Goal: Task Accomplishment & Management: Complete application form

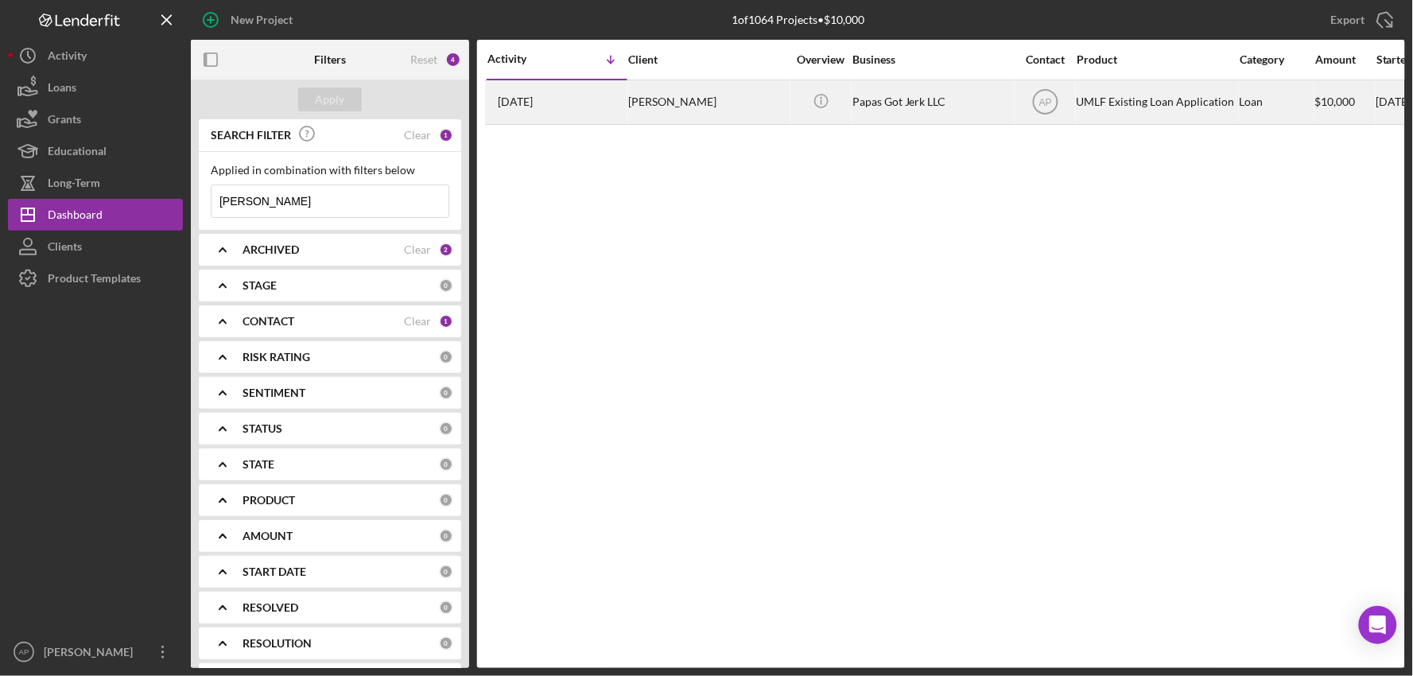
click at [640, 101] on div "[PERSON_NAME]" at bounding box center [707, 102] width 159 height 42
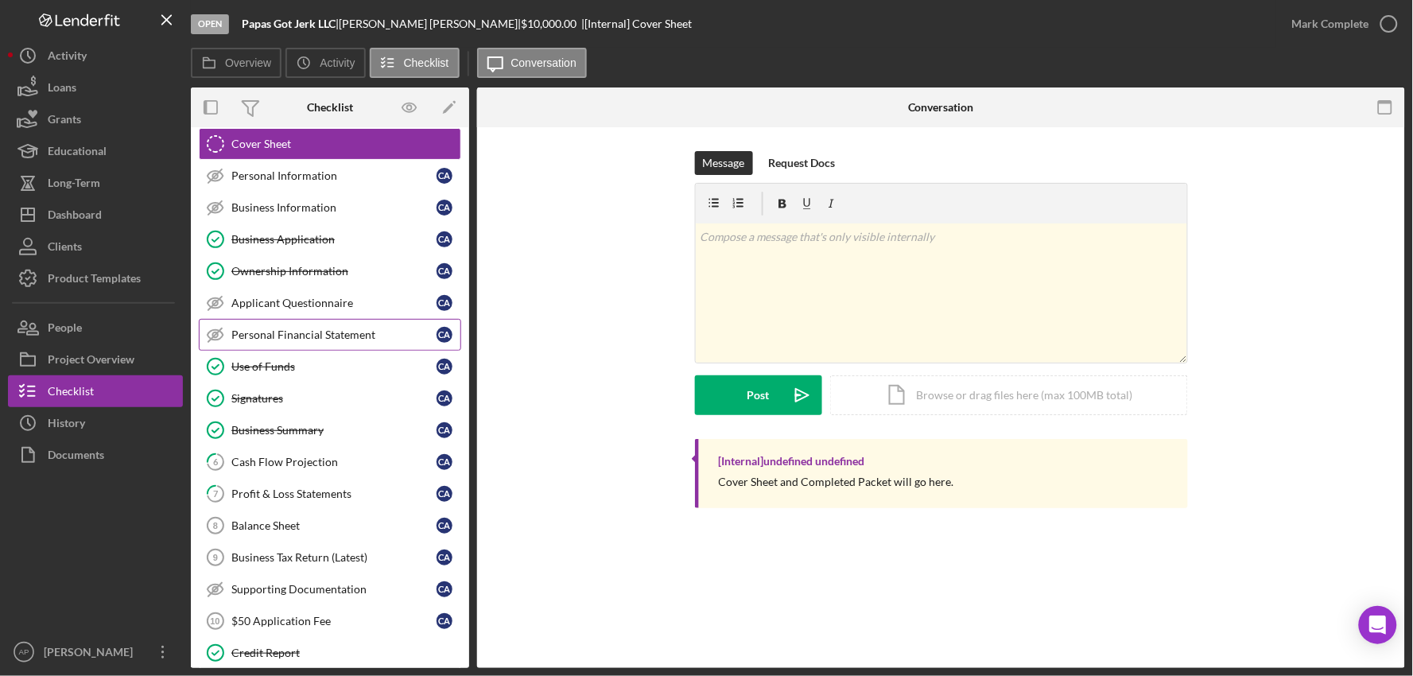
scroll to position [59, 0]
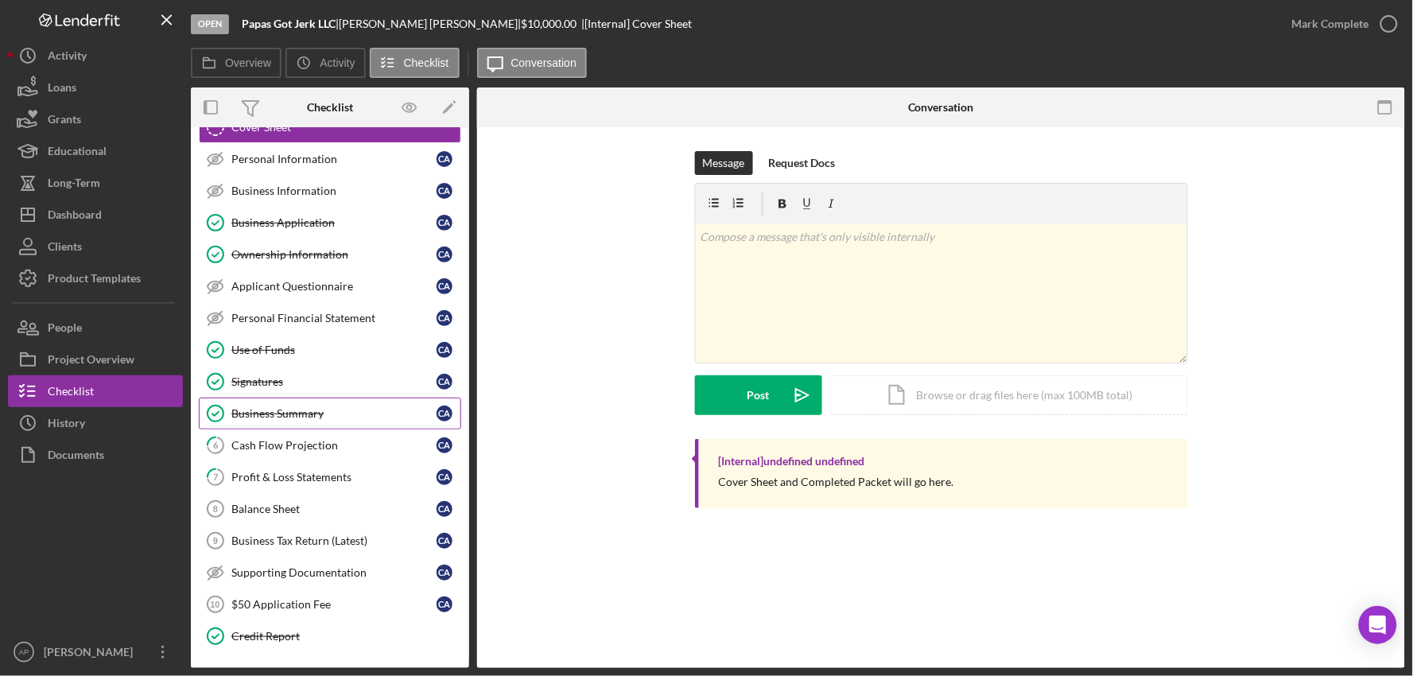
click at [359, 430] on link "6 Cash Flow Projection C A" at bounding box center [330, 445] width 262 height 32
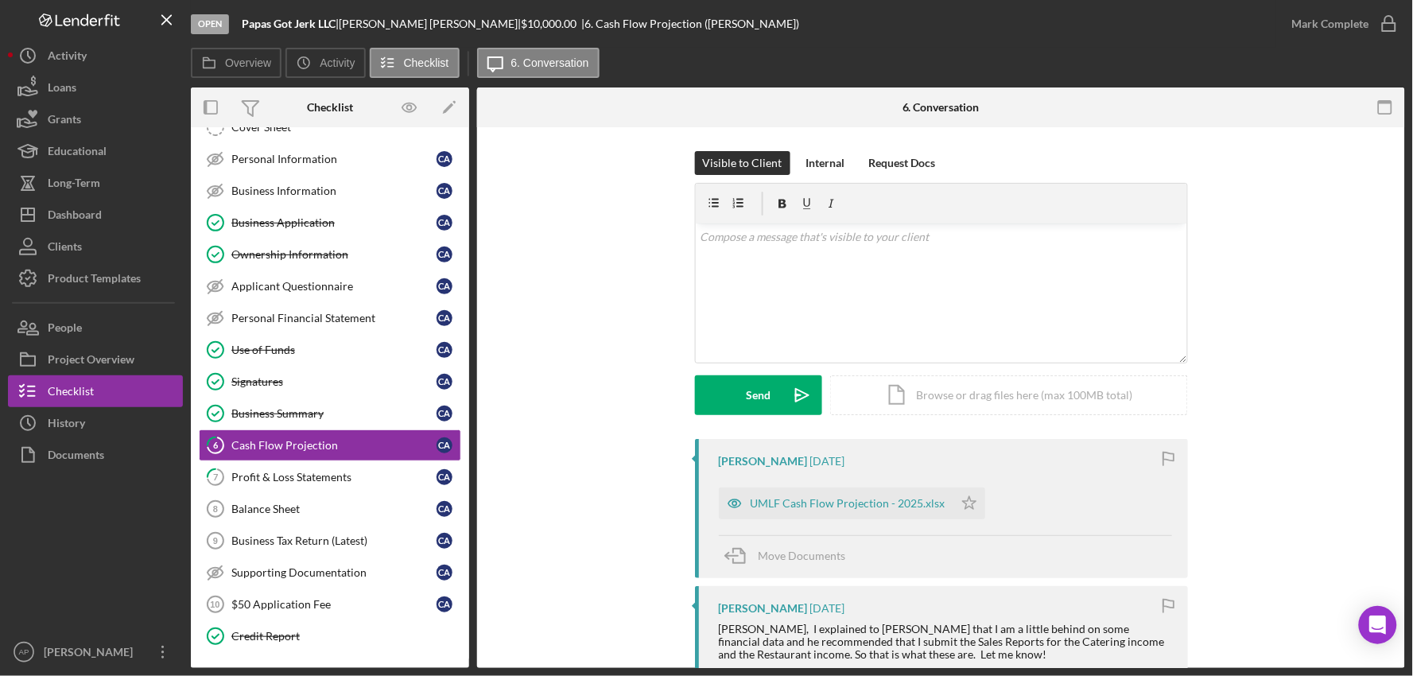
scroll to position [59, 0]
click at [962, 501] on polygon "button" at bounding box center [969, 502] width 14 height 13
click at [1325, 32] on div "Mark Complete" at bounding box center [1330, 24] width 77 height 32
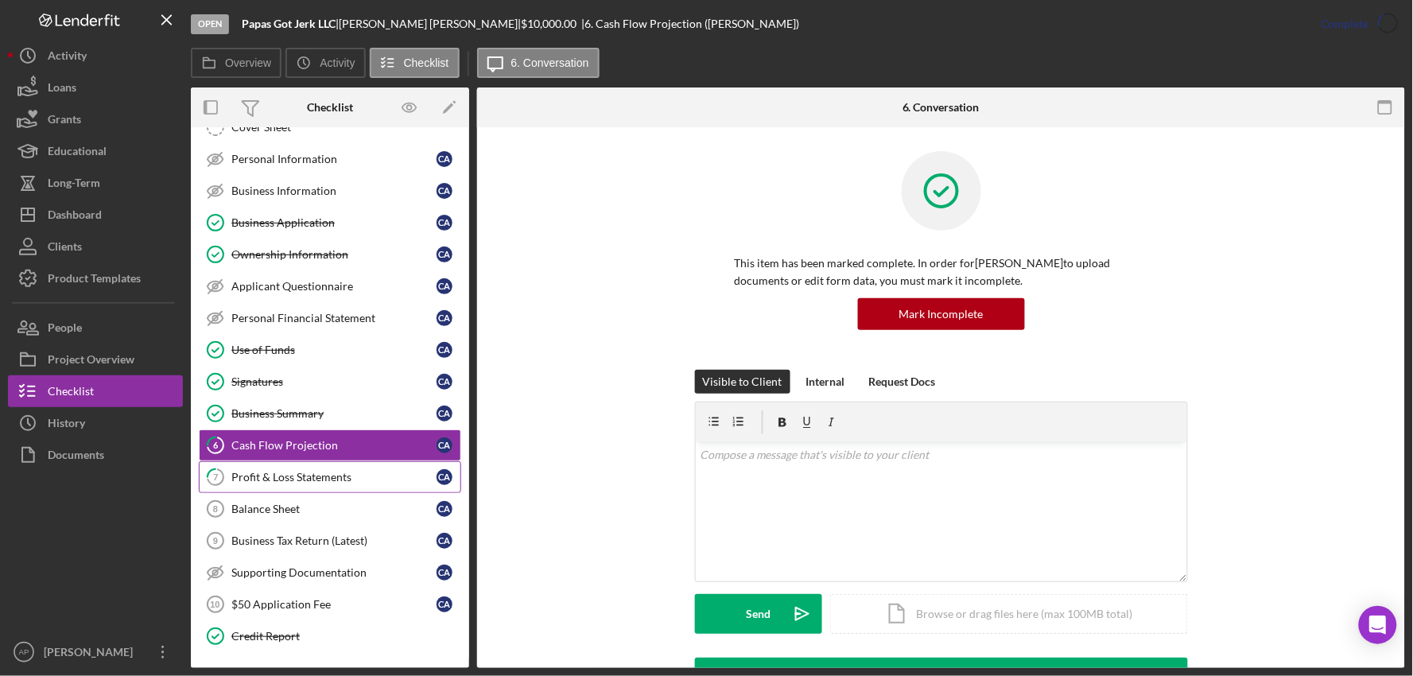
click at [407, 480] on div "Profit & Loss Statements" at bounding box center [333, 477] width 205 height 13
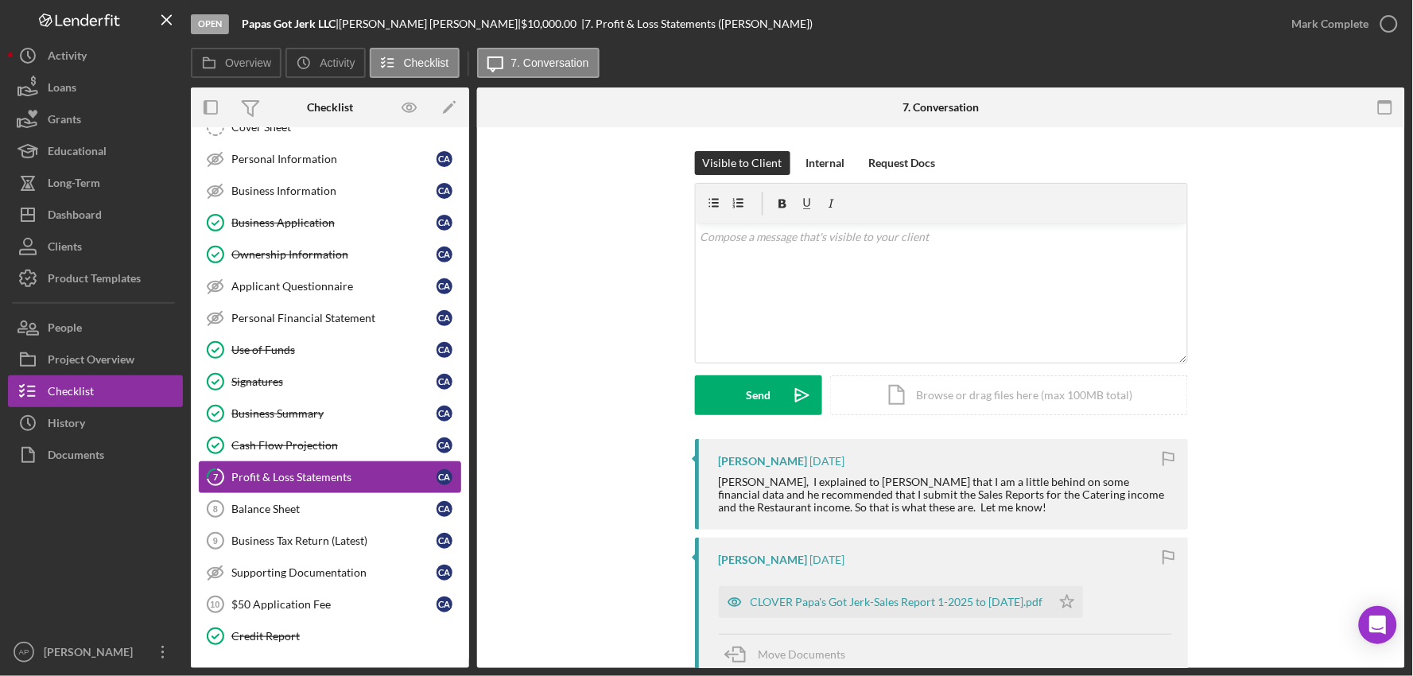
scroll to position [59, 0]
click at [921, 610] on div "CLOVER Papa's Got Jerk-Sales Report 1-2025 to [DATE].pdf" at bounding box center [885, 602] width 332 height 32
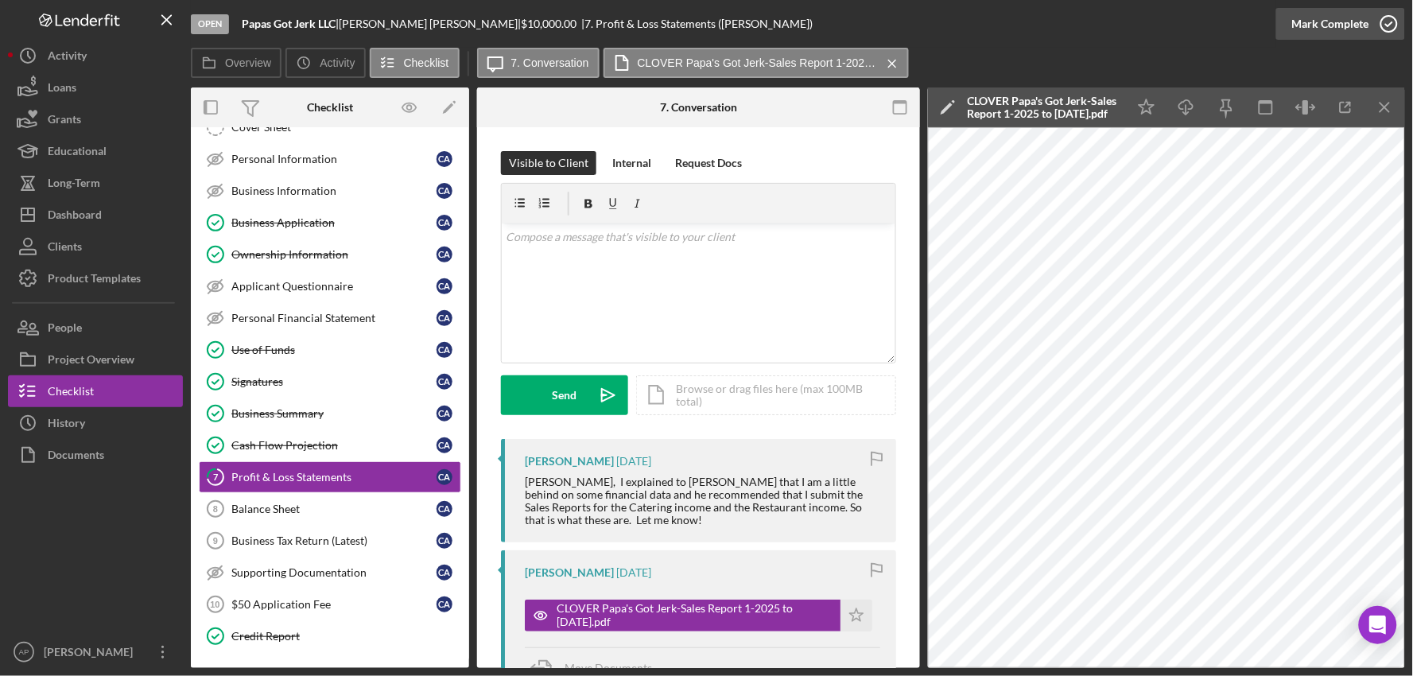
click at [1385, 24] on icon "button" at bounding box center [1389, 24] width 40 height 40
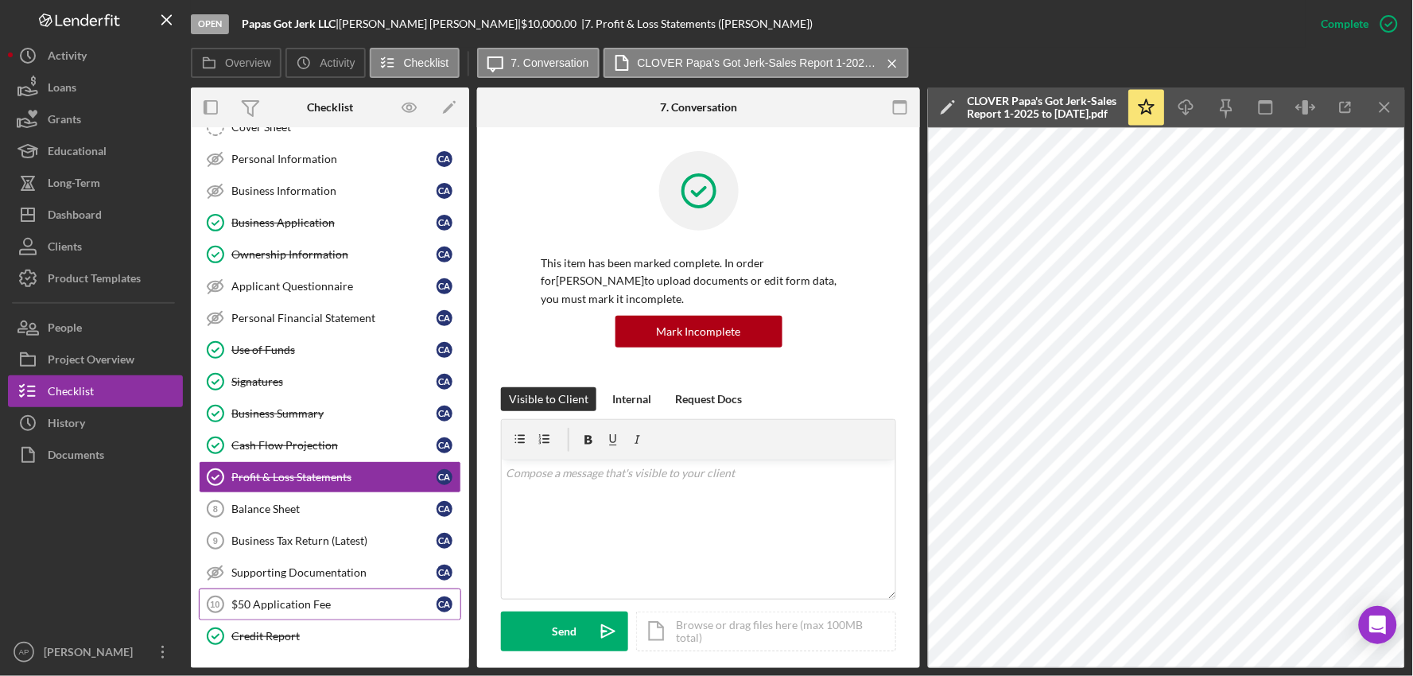
drag, startPoint x: 237, startPoint y: 598, endPoint x: 262, endPoint y: 589, distance: 26.9
click at [240, 598] on div "$50 Application Fee" at bounding box center [333, 604] width 205 height 13
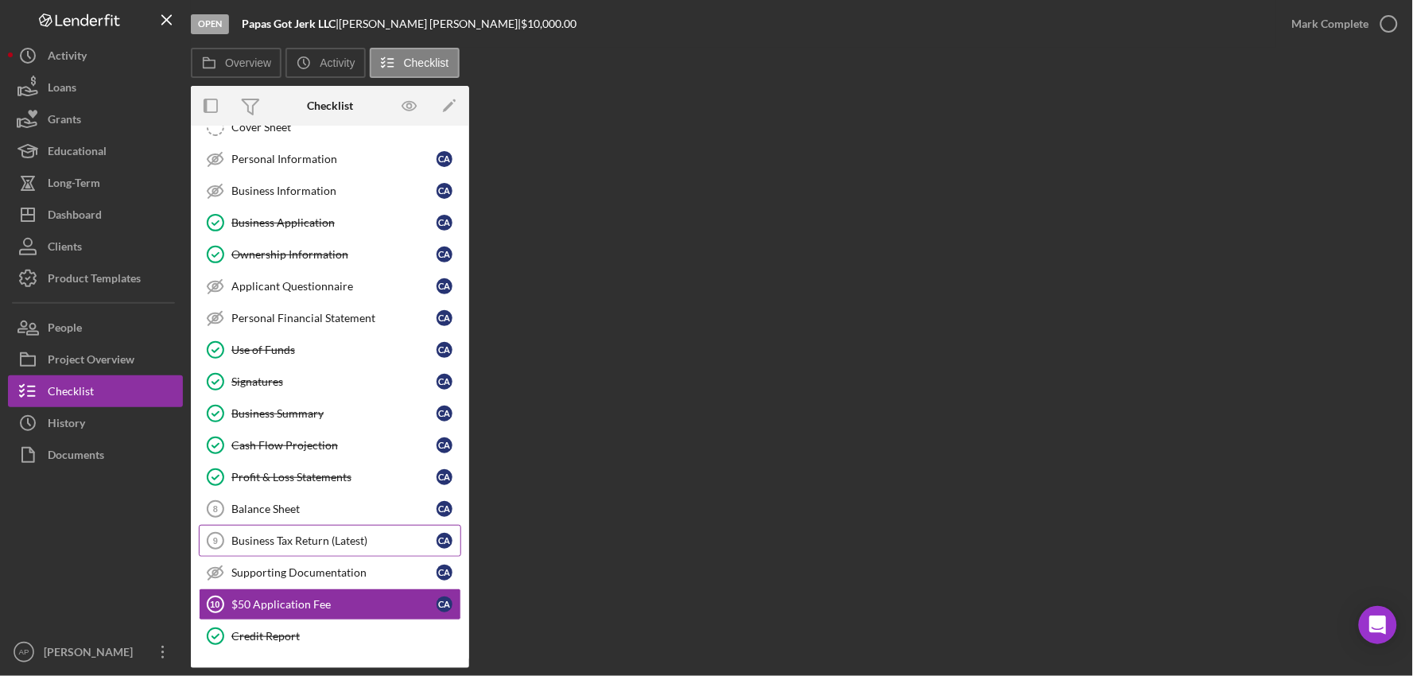
scroll to position [59, 0]
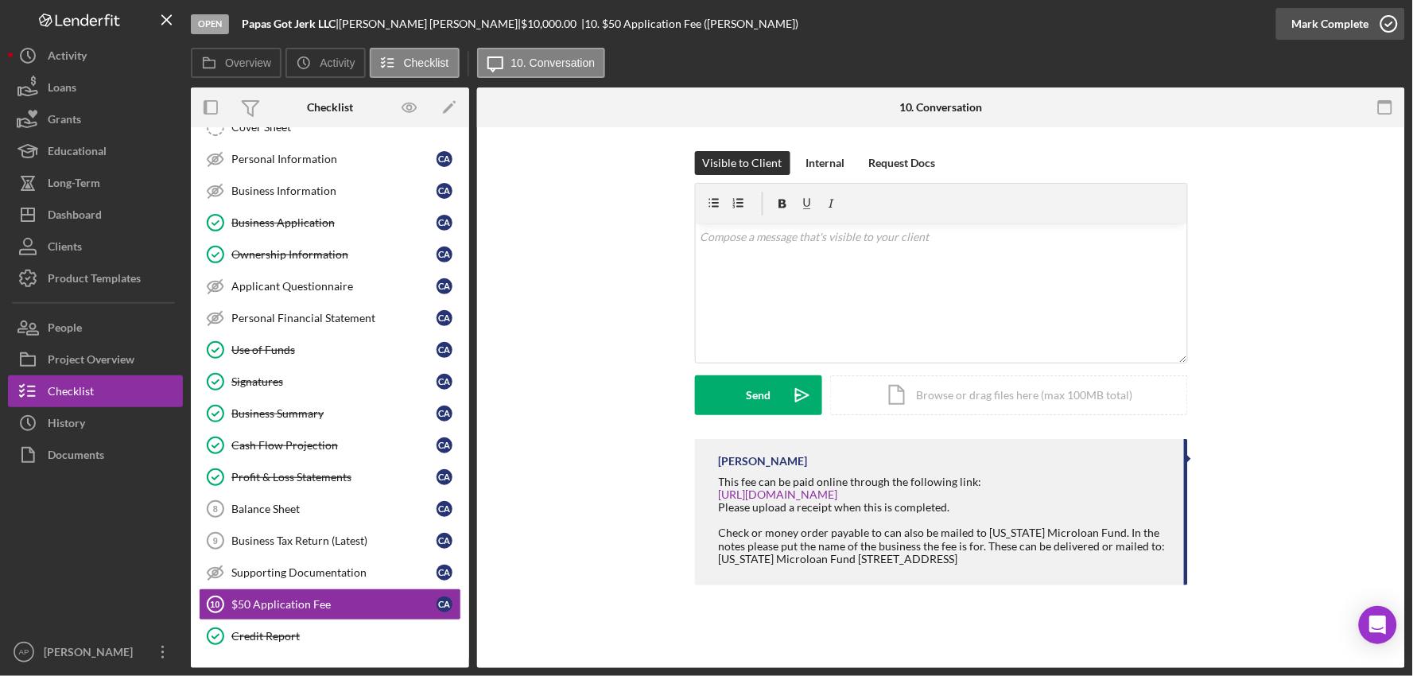
click at [1360, 29] on div "Mark Complete" at bounding box center [1330, 24] width 77 height 32
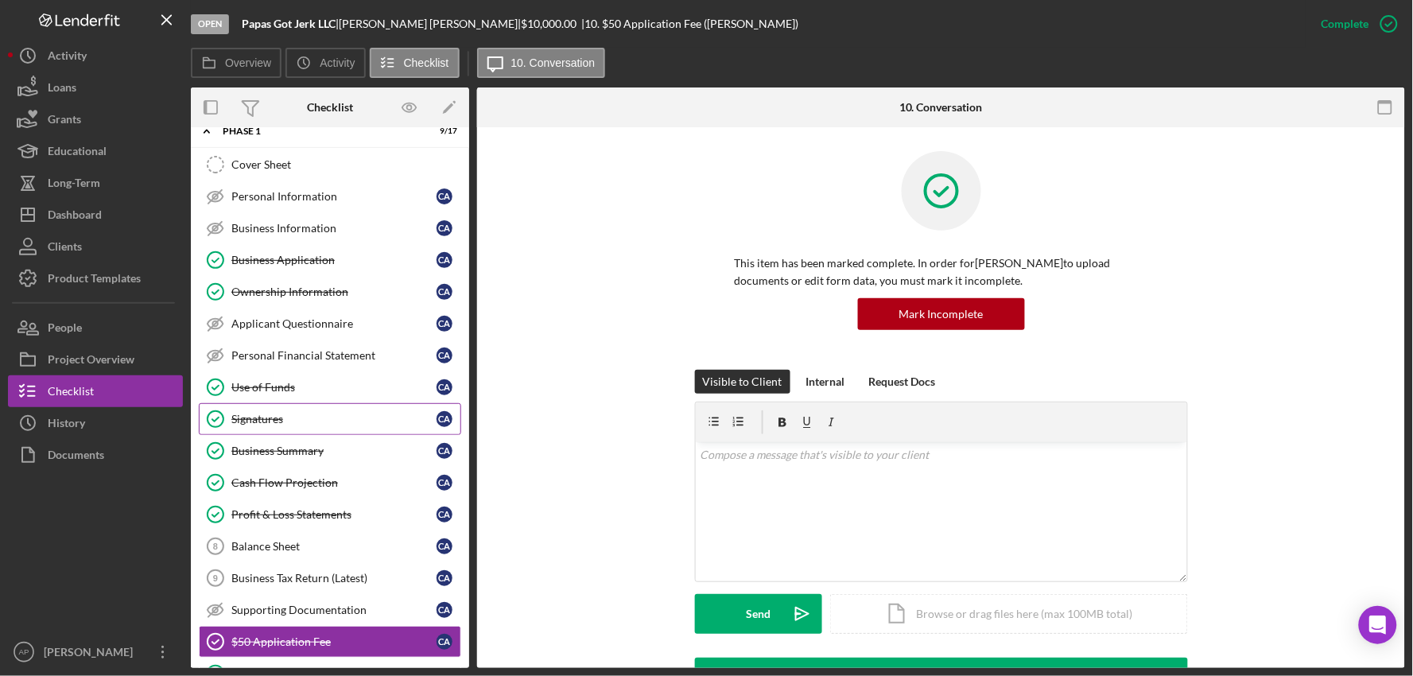
scroll to position [0, 0]
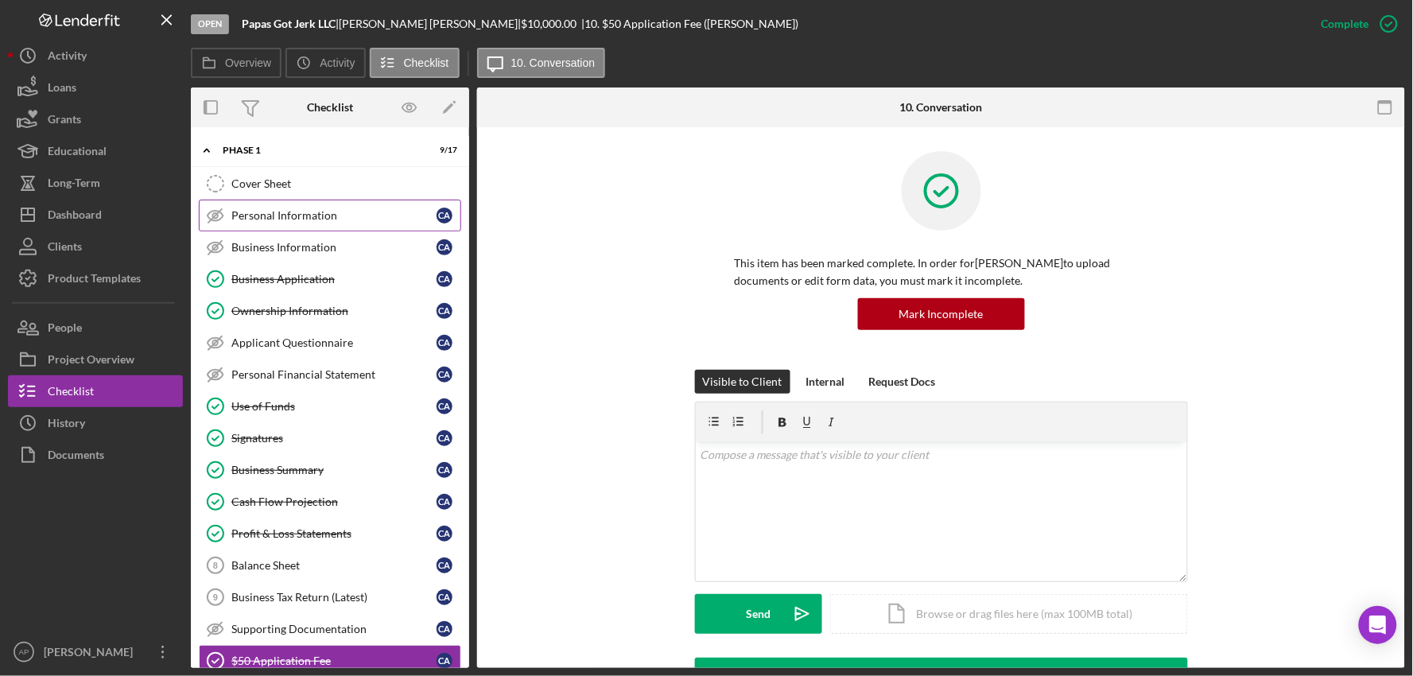
click at [303, 226] on link "Personal Information Personal Information C A" at bounding box center [330, 216] width 262 height 32
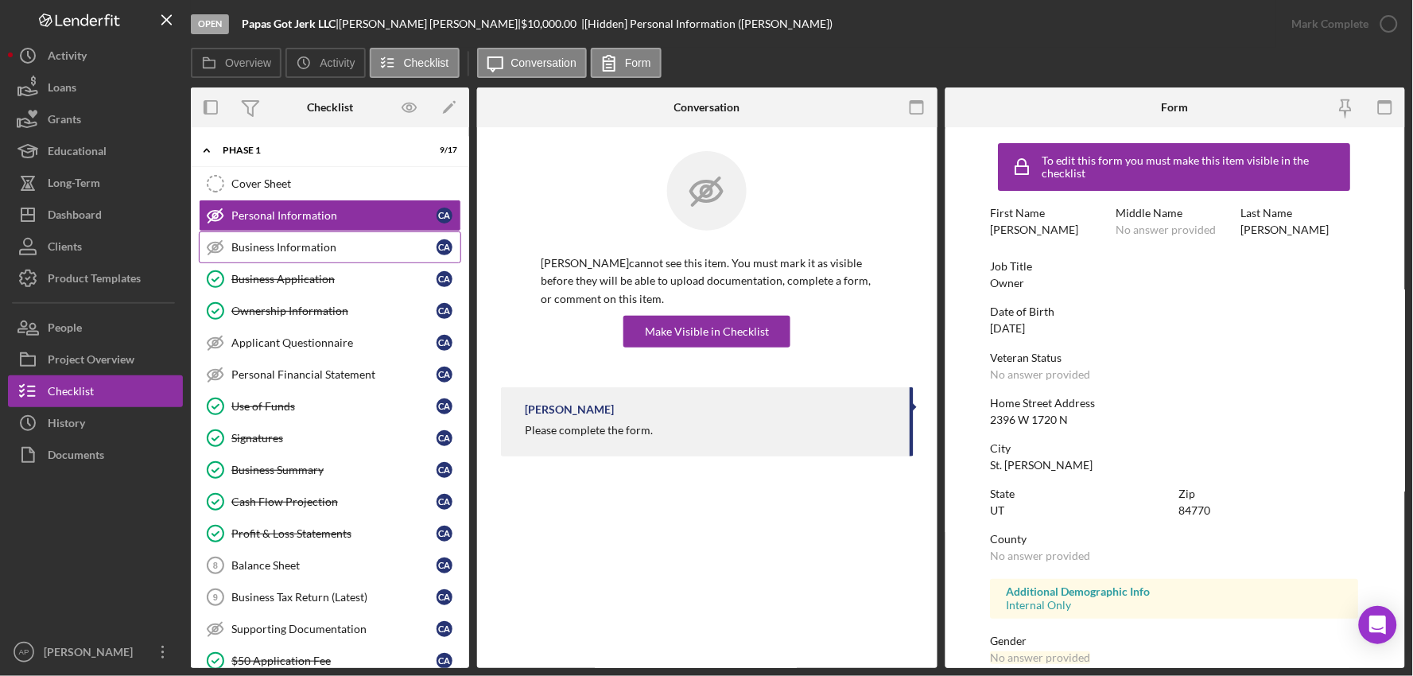
click at [298, 244] on div "Business Information" at bounding box center [333, 247] width 205 height 13
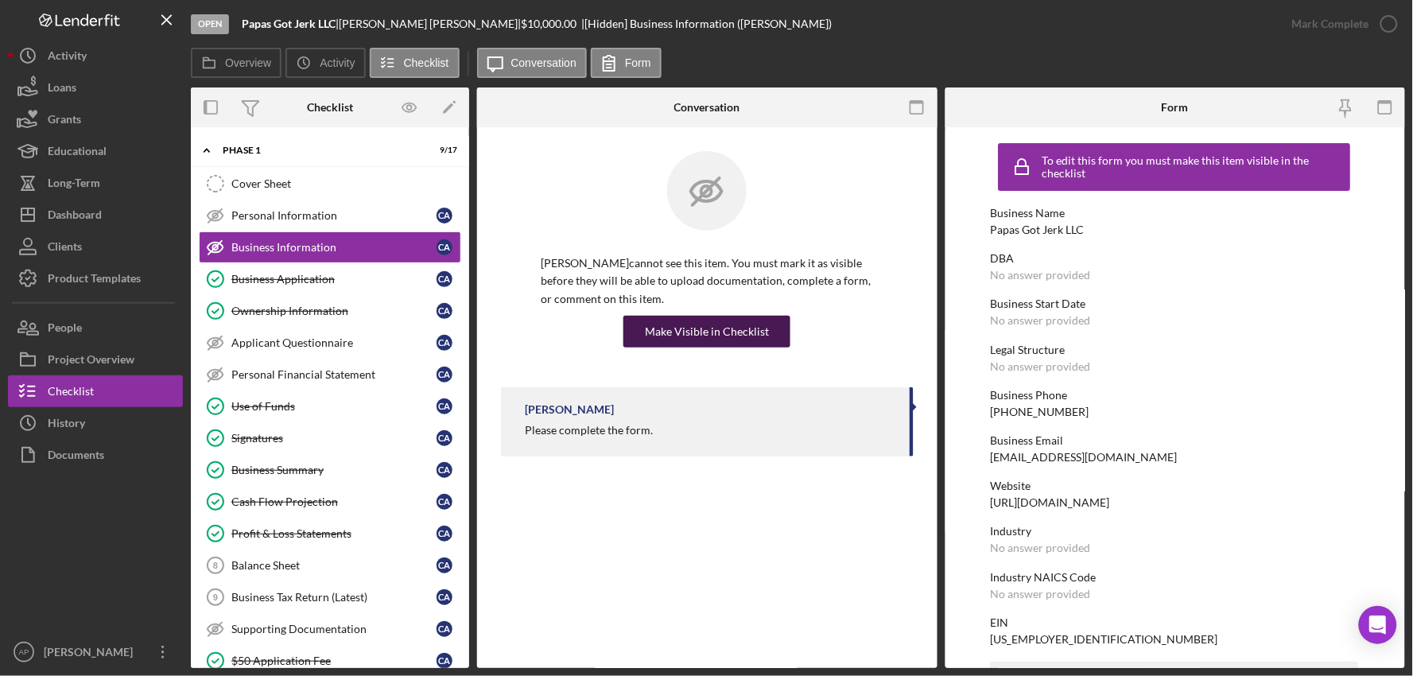
click at [681, 336] on div "Make Visible in Checklist" at bounding box center [707, 332] width 124 height 32
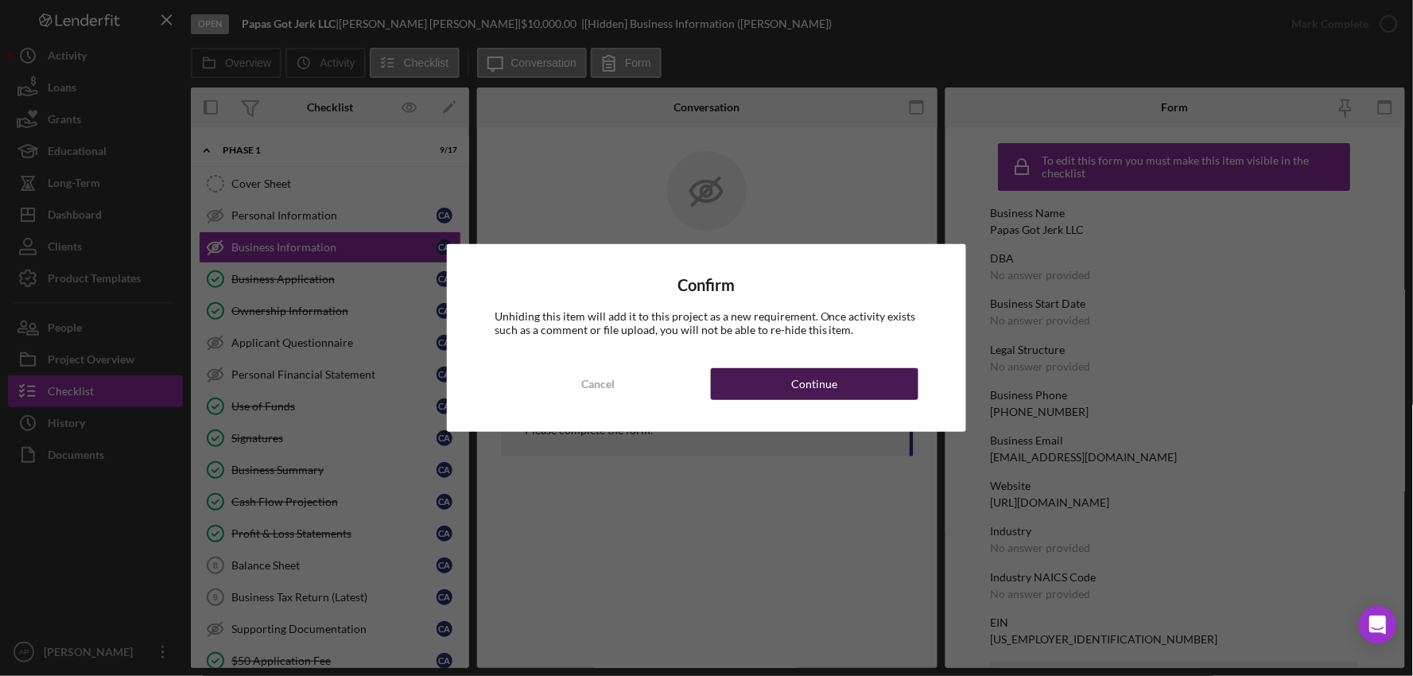
click at [836, 392] on div "Continue" at bounding box center [814, 384] width 46 height 32
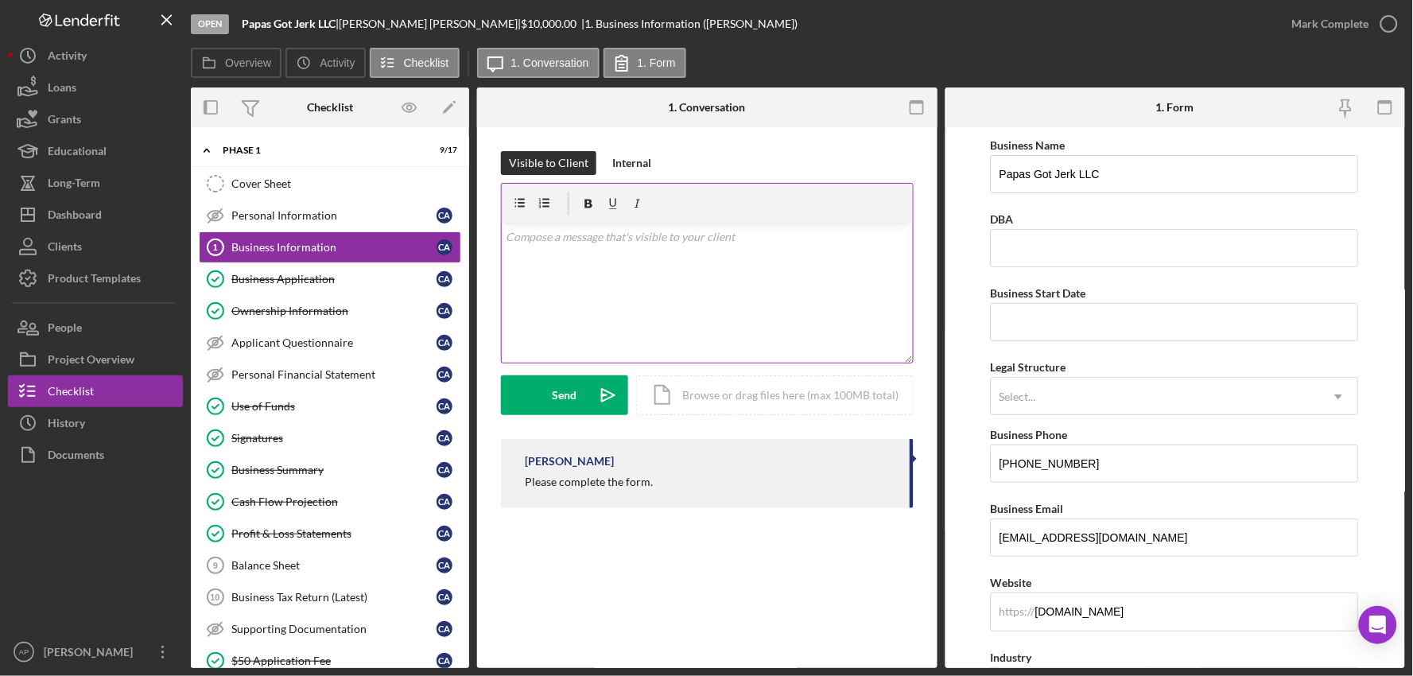
click at [658, 273] on div "v Color teal Color pink Remove color Add row above Add row below Add column bef…" at bounding box center [707, 292] width 411 height 139
click at [549, 401] on button "Send Icon/icon-invite-send" at bounding box center [564, 395] width 127 height 40
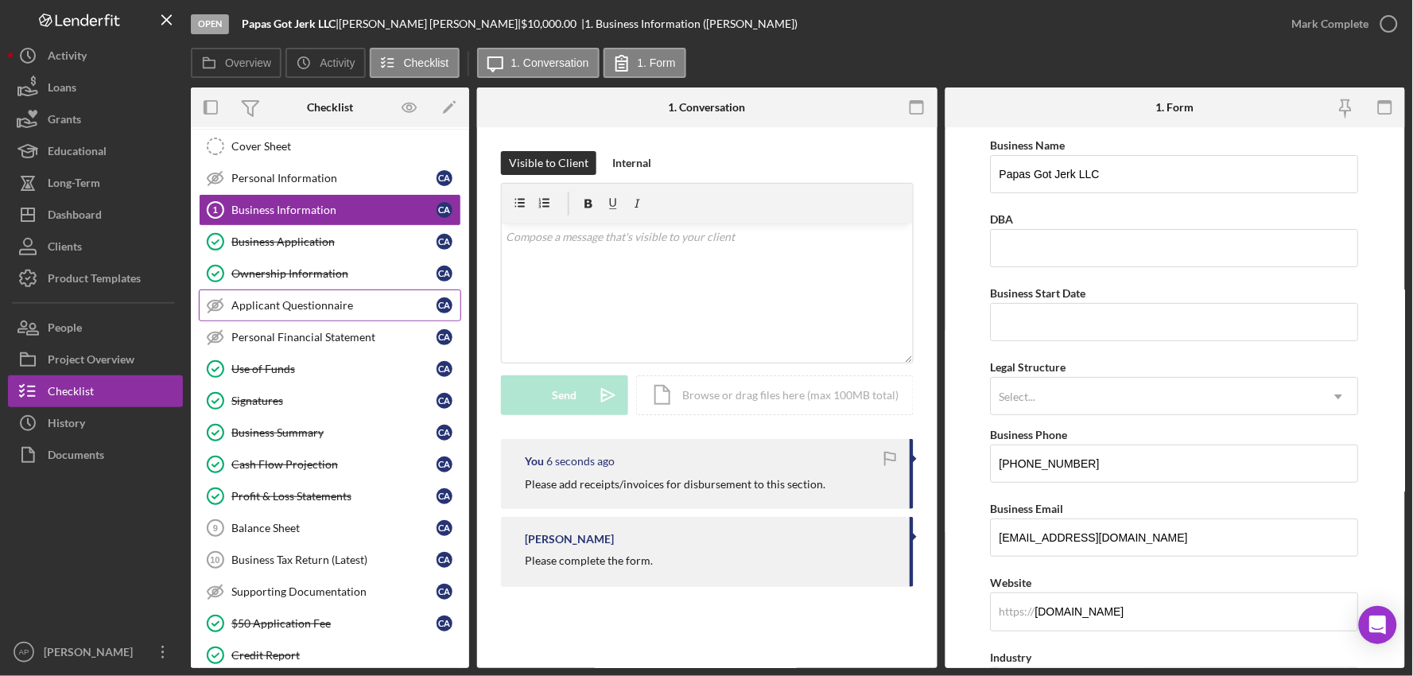
scroll to position [59, 0]
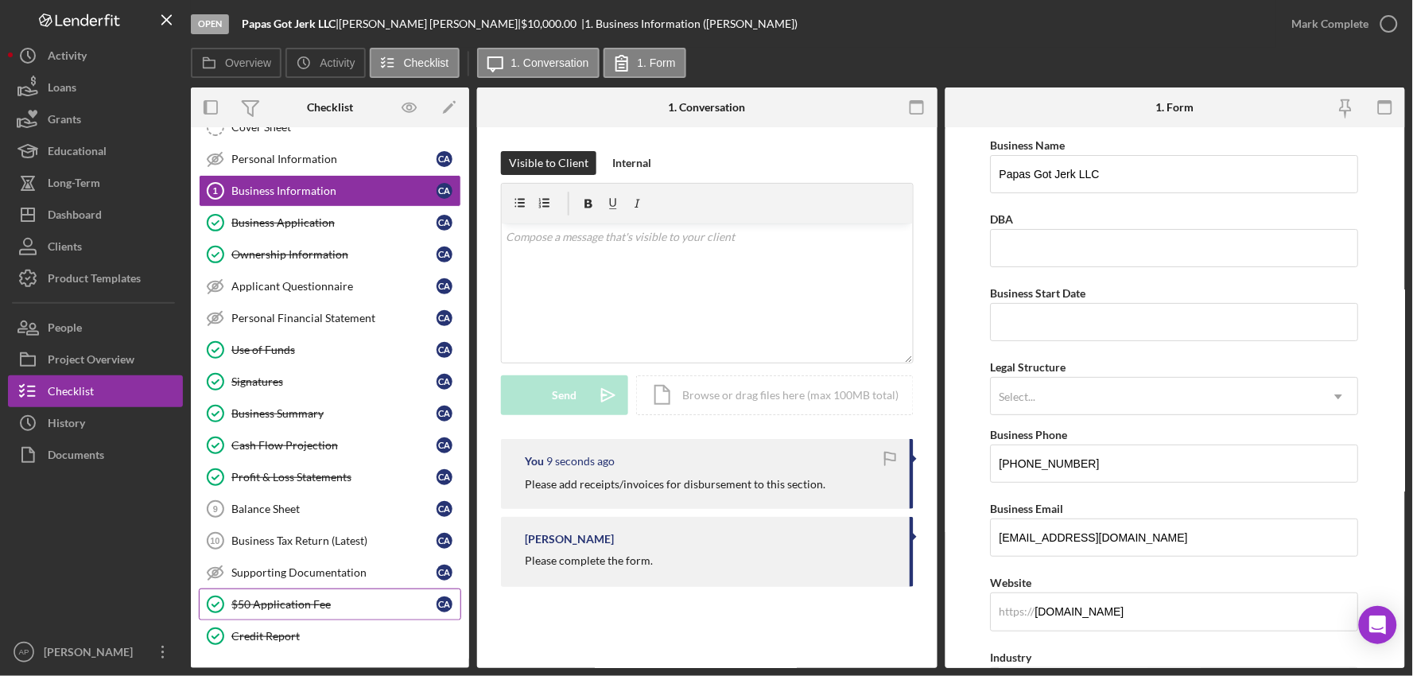
click at [240, 612] on link "$50 Application Fee $50 Application Fee C A" at bounding box center [330, 604] width 262 height 32
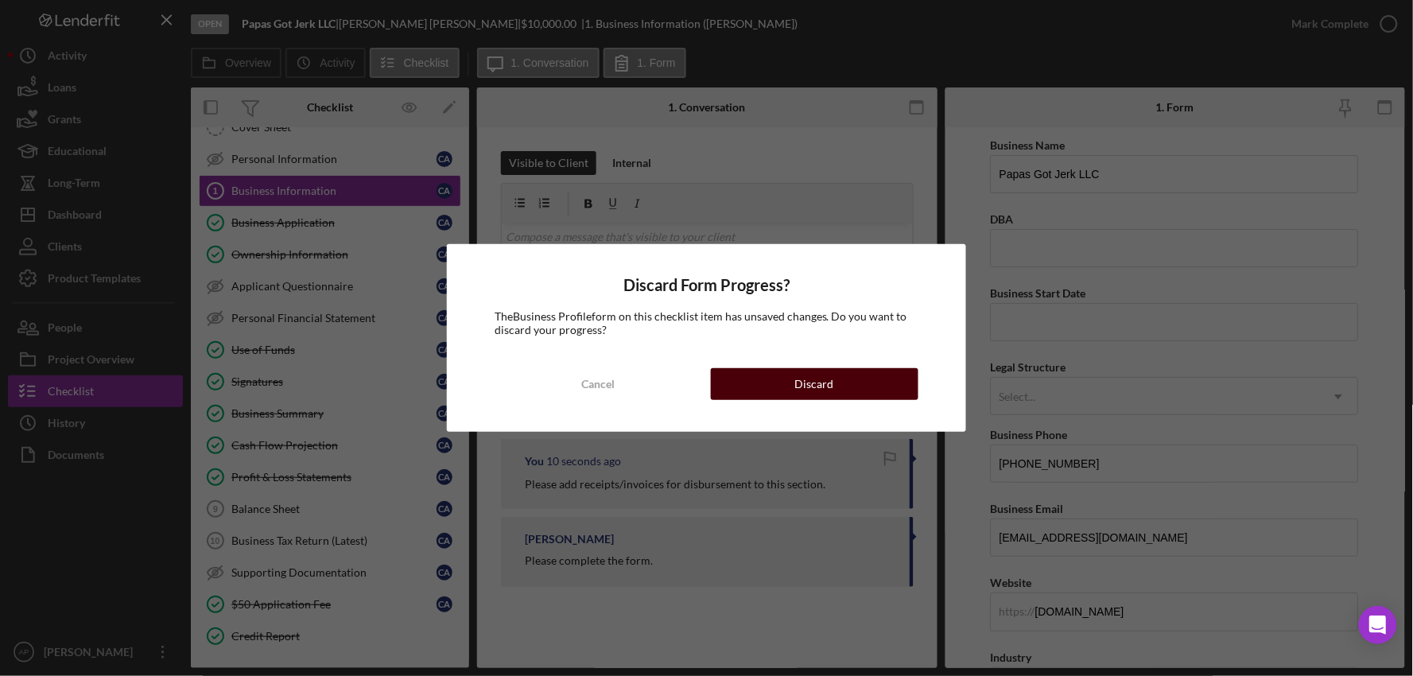
click at [735, 388] on button "Discard" at bounding box center [815, 384] width 208 height 32
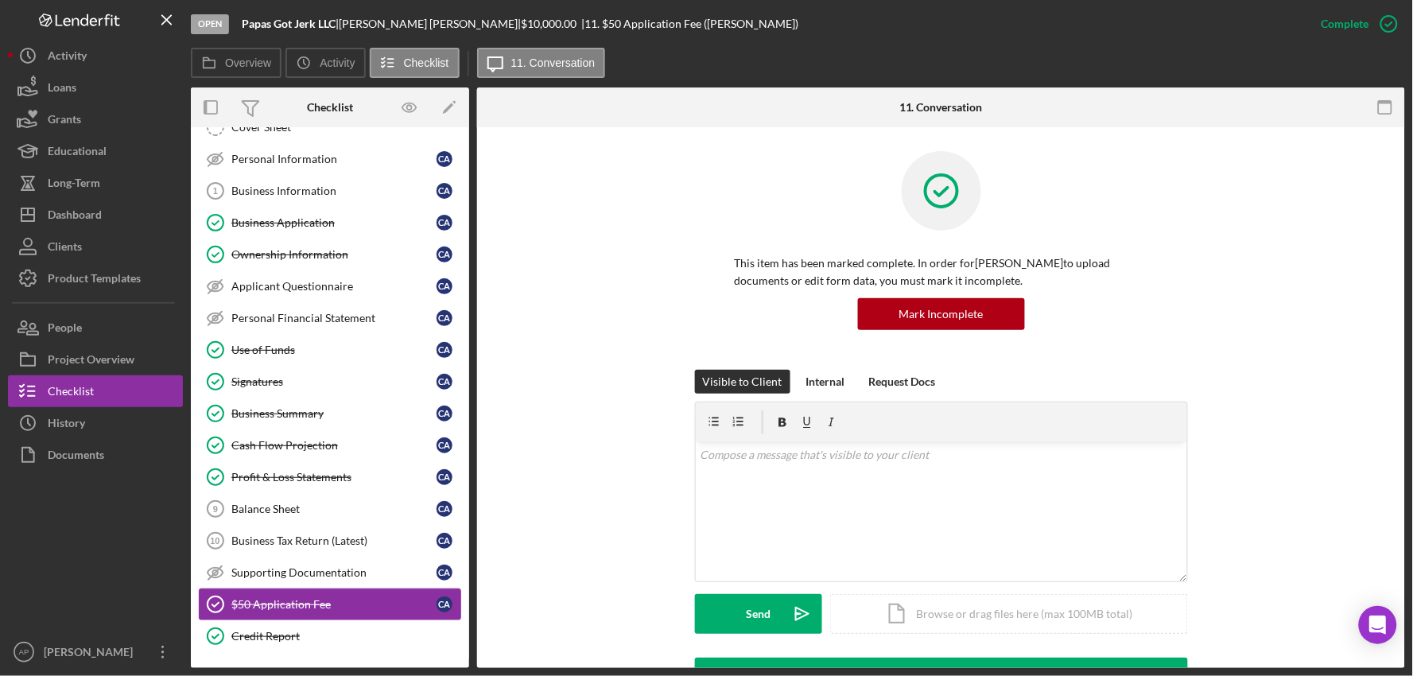
click at [334, 602] on div "$50 Application Fee" at bounding box center [333, 604] width 205 height 13
drag, startPoint x: 334, startPoint y: 602, endPoint x: 84, endPoint y: 571, distance: 251.6
click at [84, 571] on div at bounding box center [95, 553] width 175 height 165
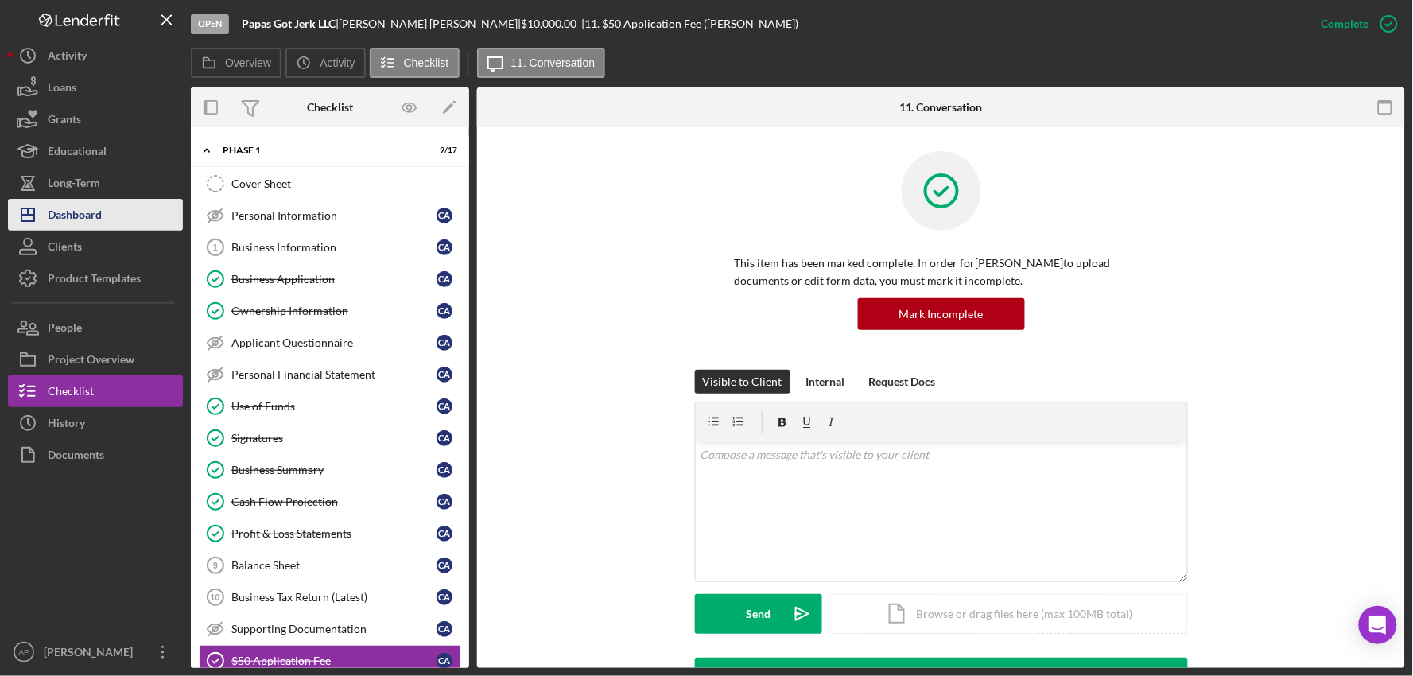
click at [91, 215] on div "Dashboard" at bounding box center [75, 217] width 54 height 36
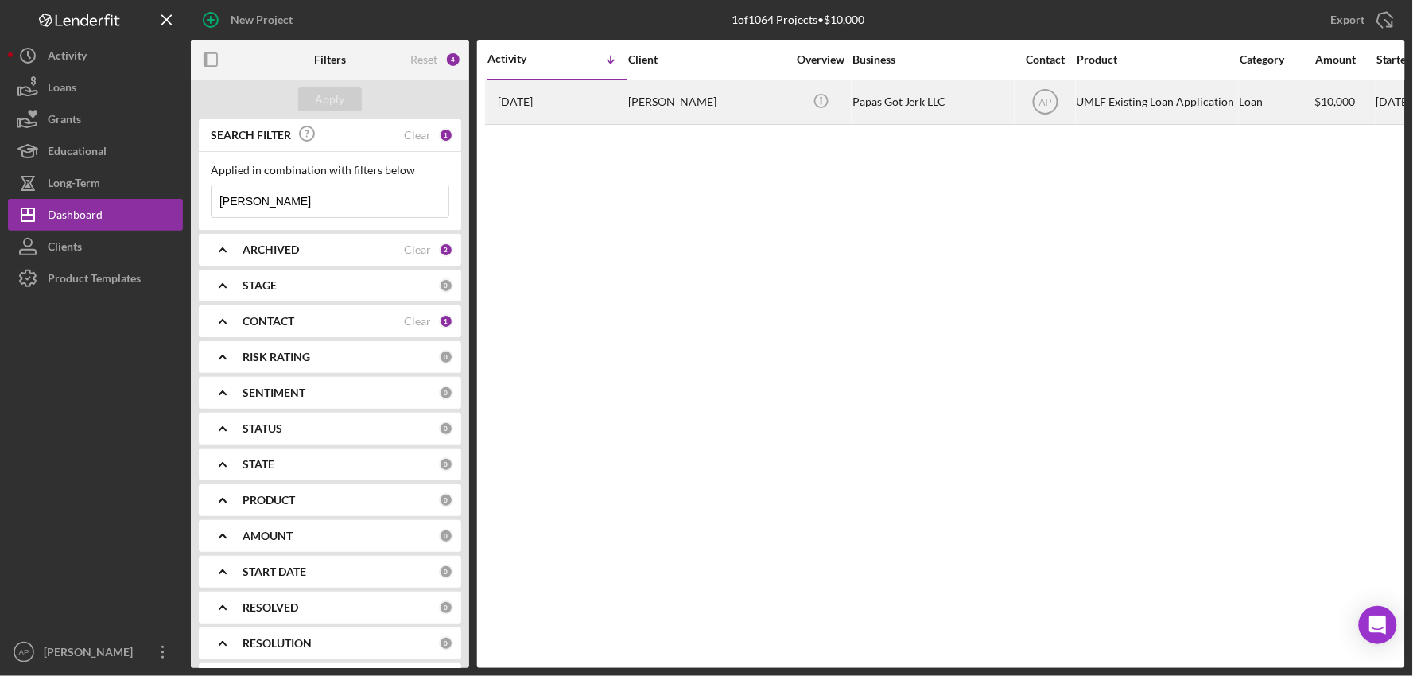
click at [801, 121] on div "Icon/Info" at bounding box center [821, 102] width 60 height 42
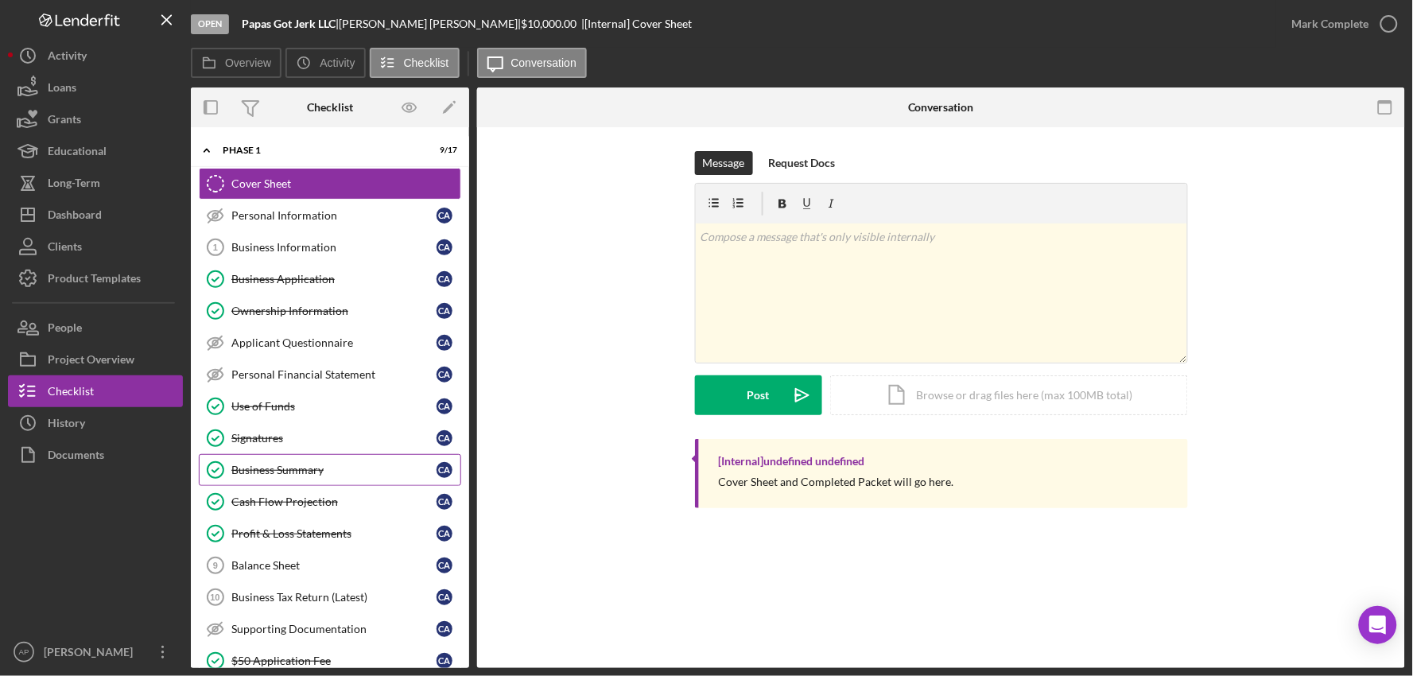
scroll to position [59, 0]
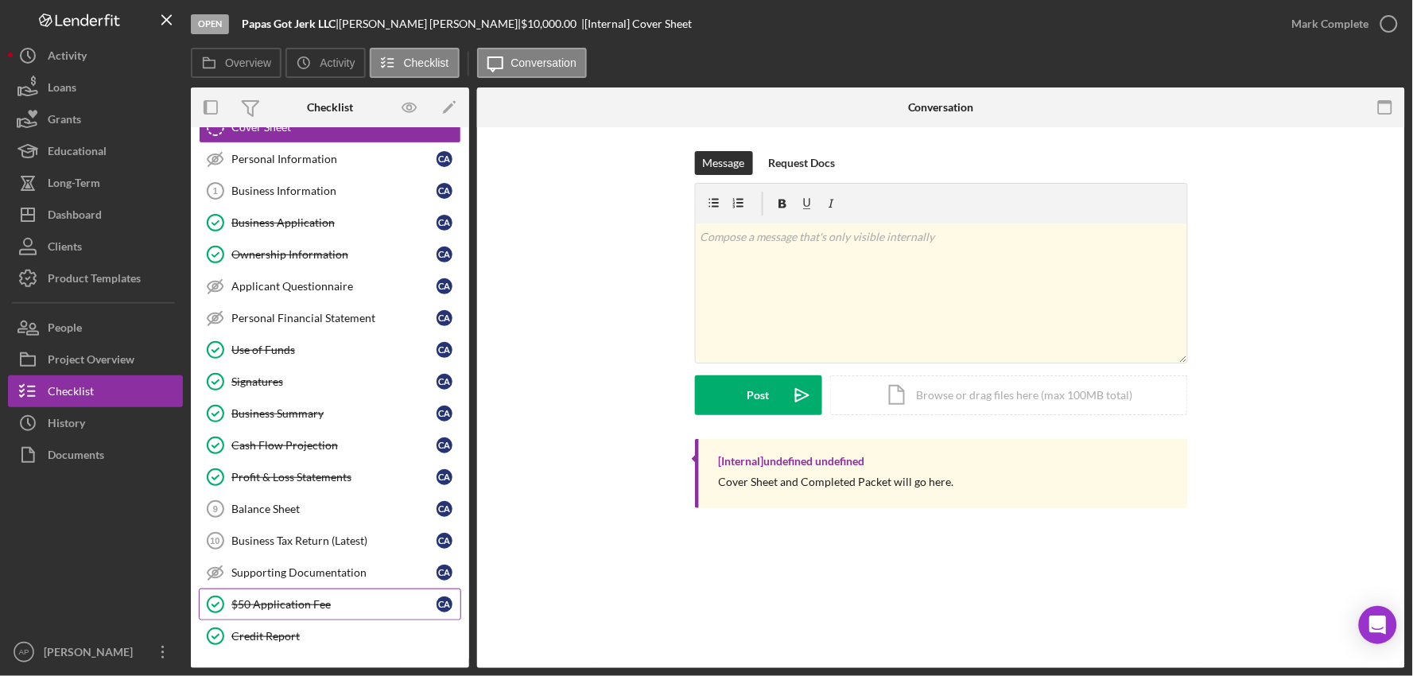
click at [289, 599] on div "$50 Application Fee" at bounding box center [333, 604] width 205 height 13
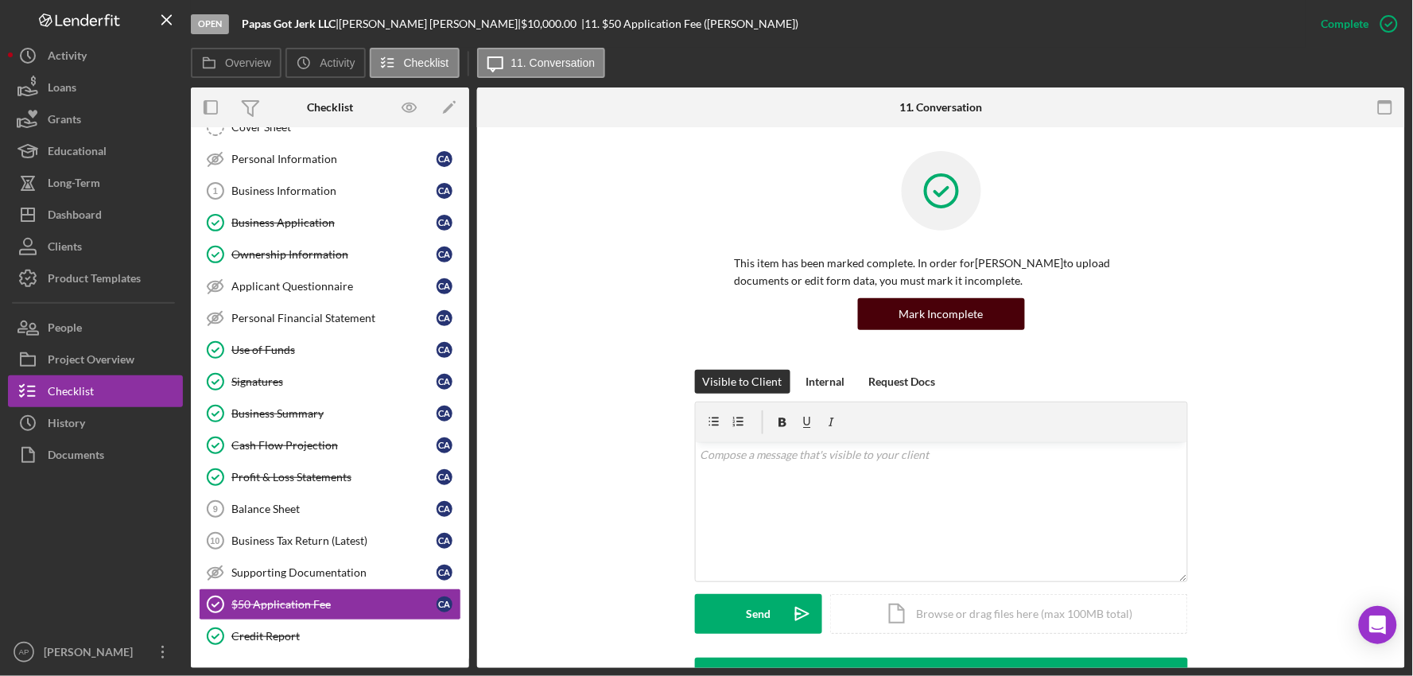
click at [910, 316] on div "Mark Incomplete" at bounding box center [941, 314] width 84 height 32
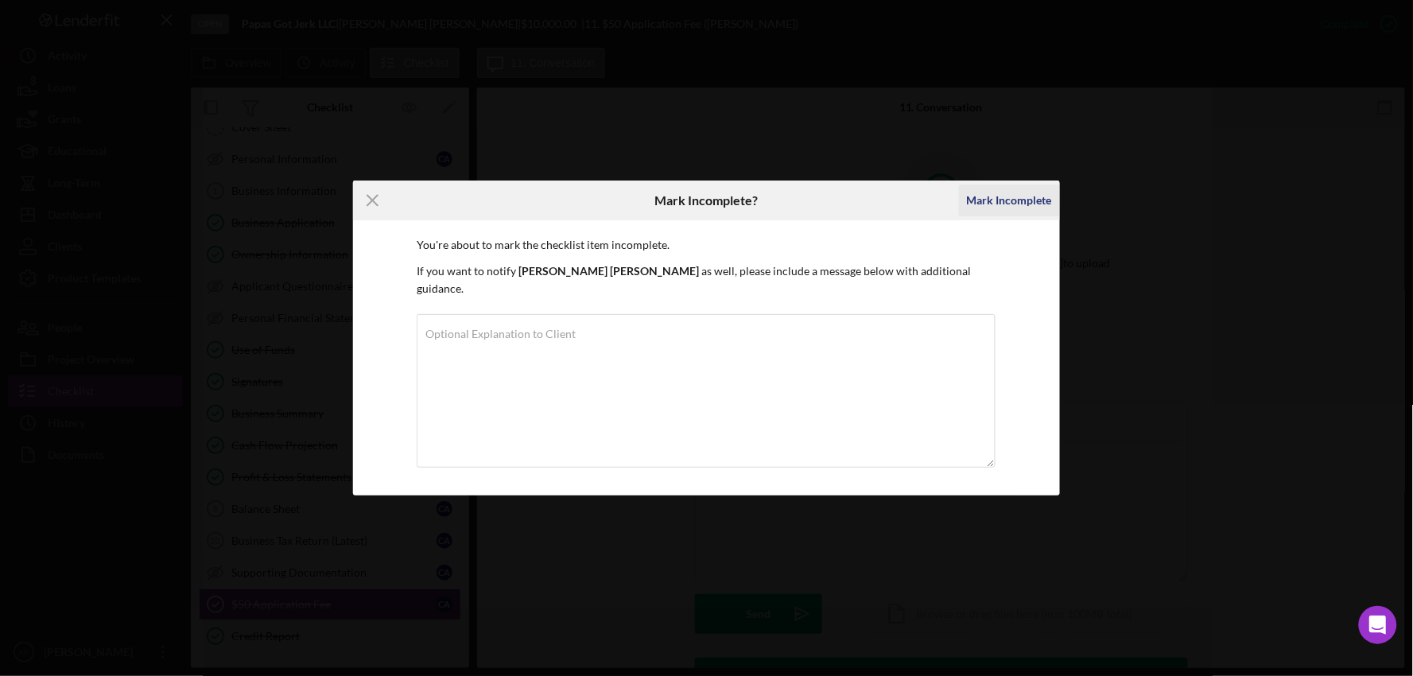
click at [1006, 204] on div "Mark Incomplete" at bounding box center [1009, 200] width 85 height 32
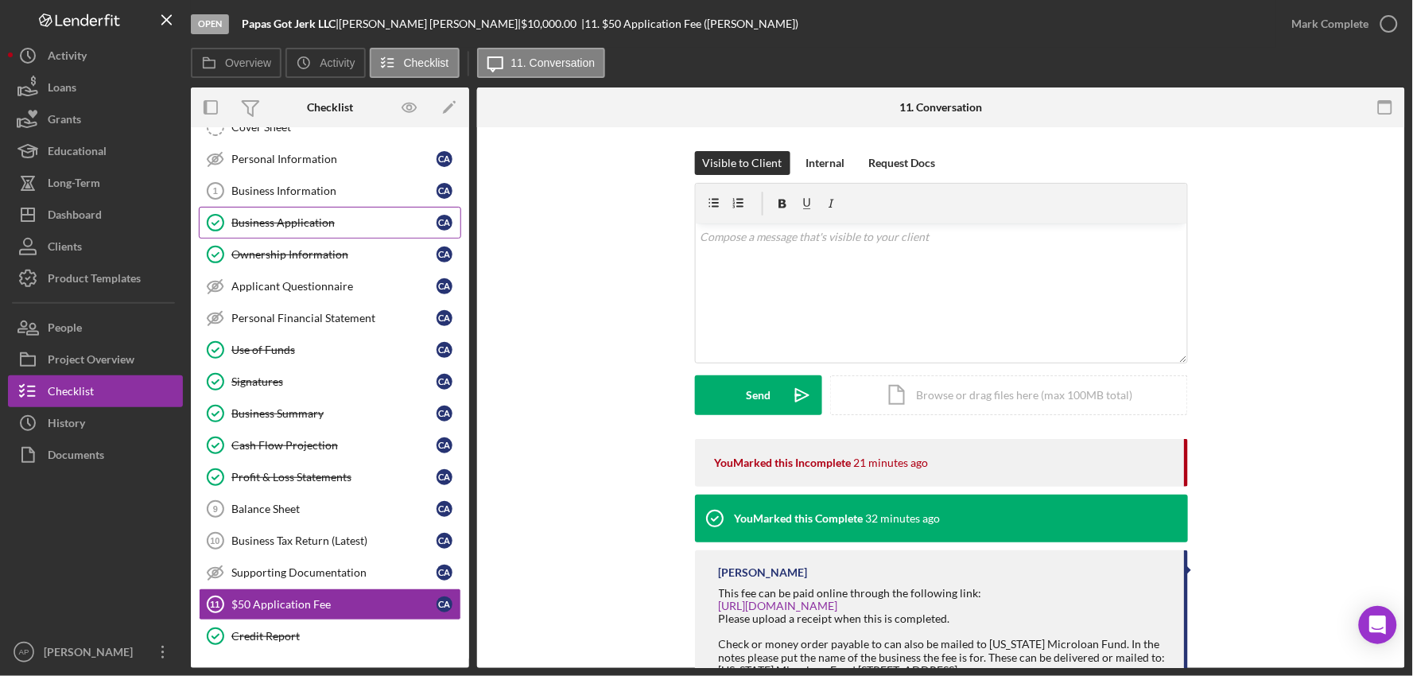
click at [288, 233] on link "Business Application Business Application C A" at bounding box center [330, 223] width 262 height 32
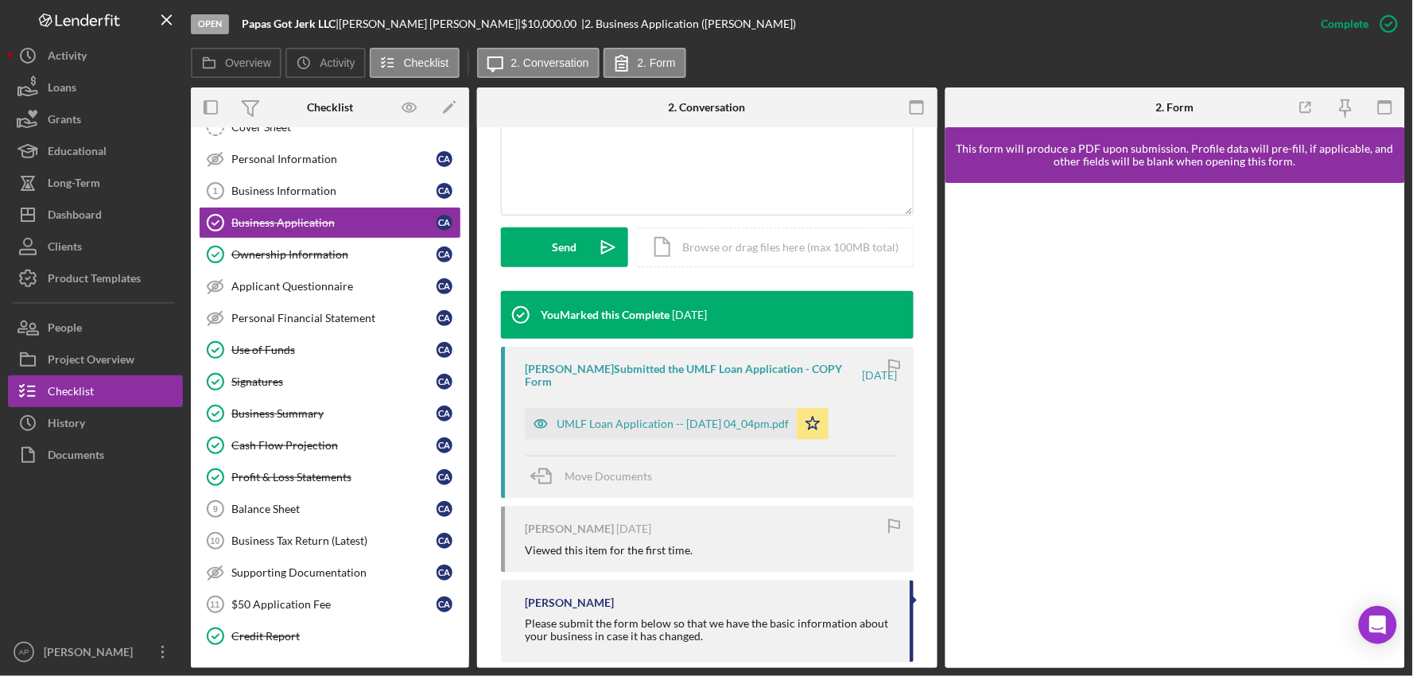
scroll to position [393, 0]
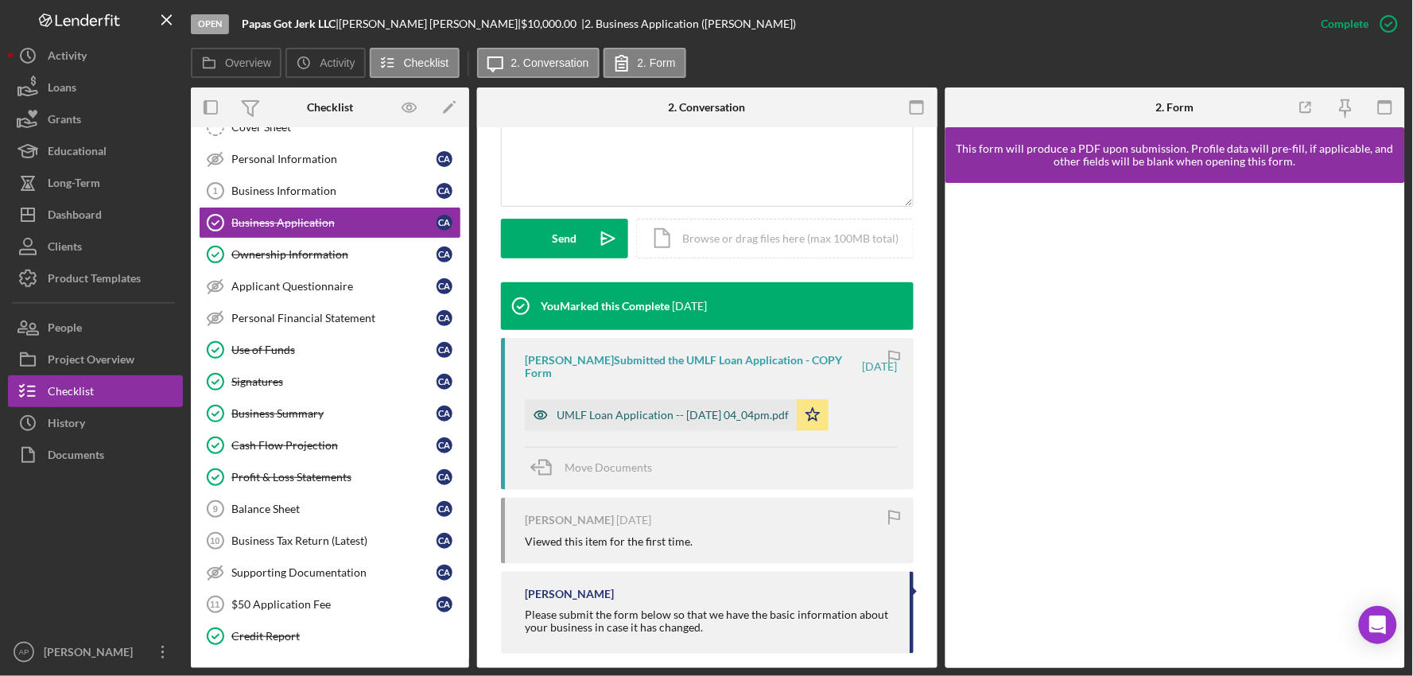
click at [713, 403] on div "UMLF Loan Application -- [DATE] 04_04pm.pdf" at bounding box center [661, 415] width 272 height 32
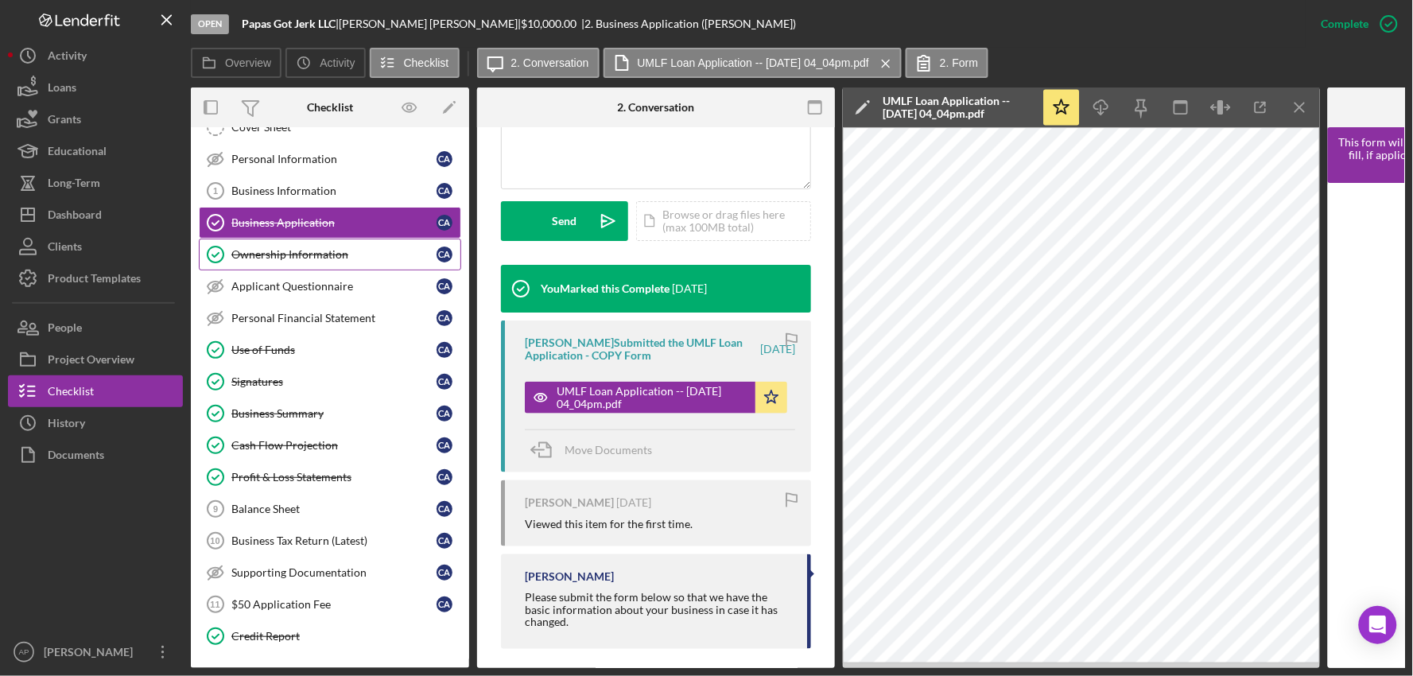
click at [339, 254] on div "Ownership Information" at bounding box center [333, 254] width 205 height 13
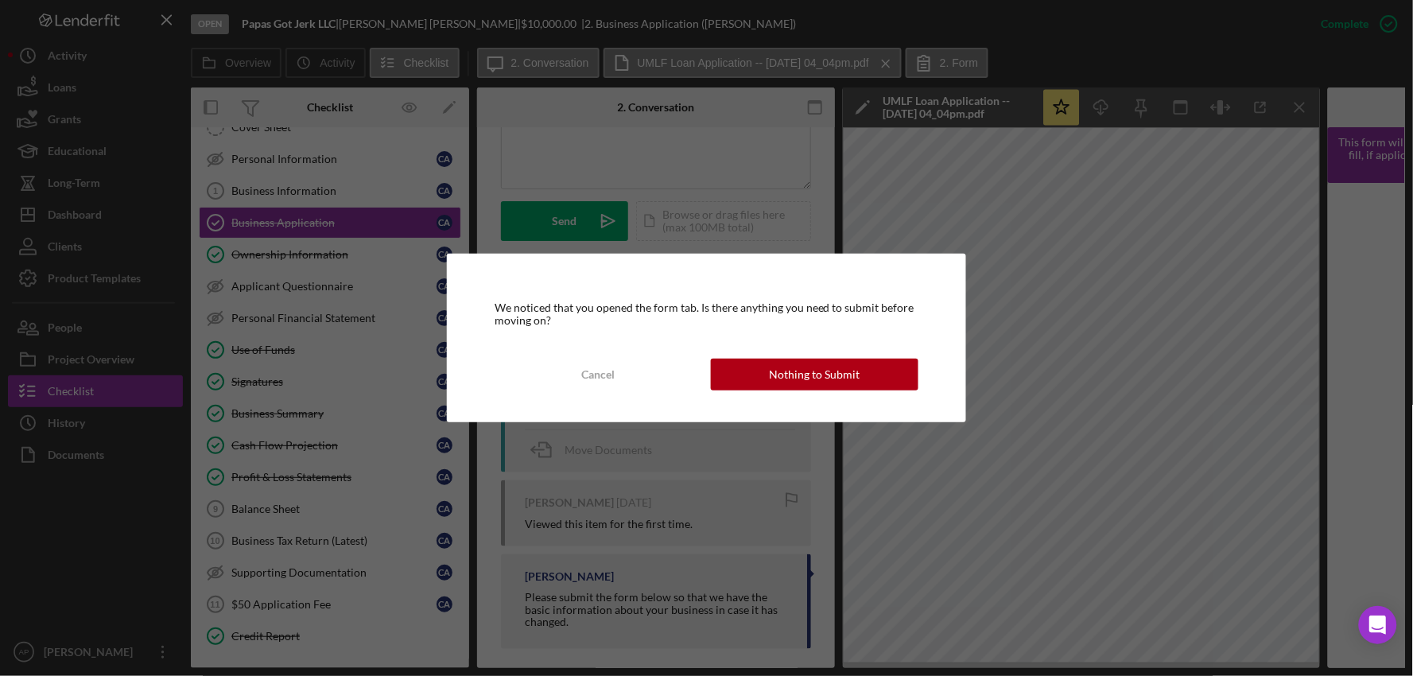
click at [785, 367] on div "Nothing to Submit" at bounding box center [814, 375] width 91 height 32
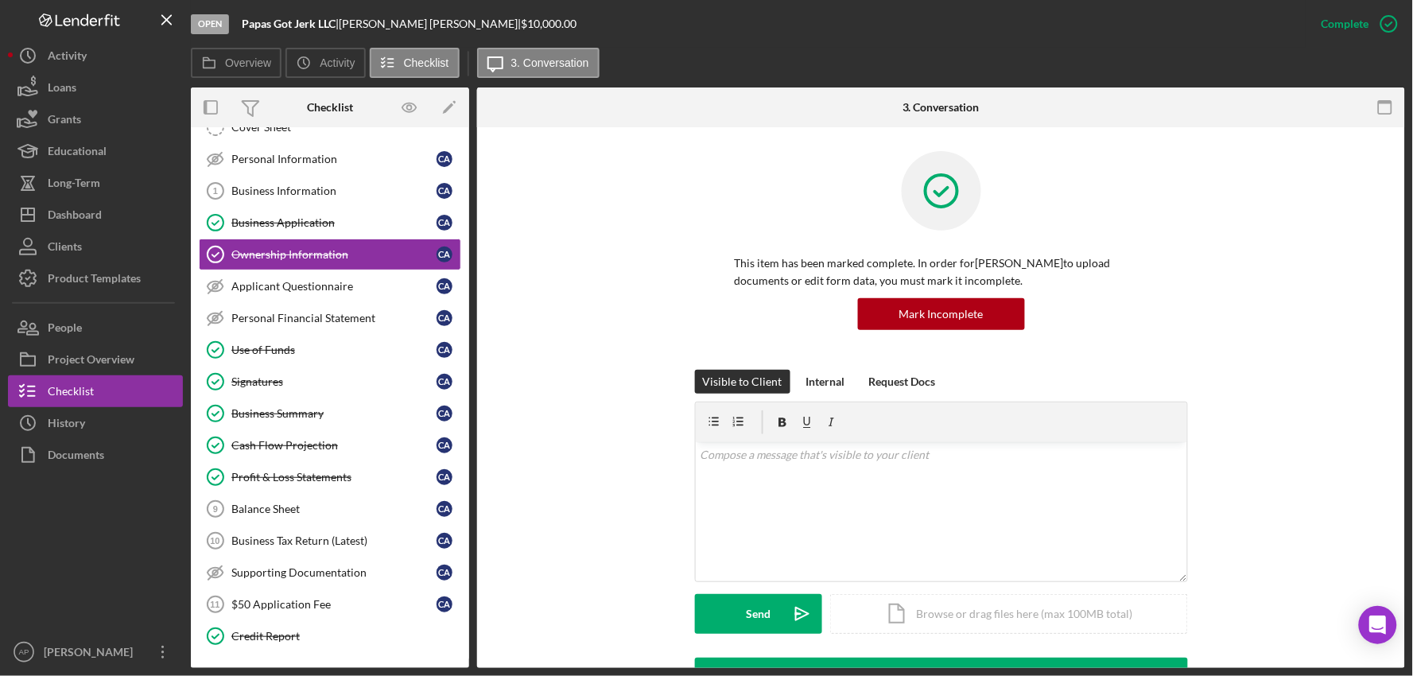
scroll to position [59, 0]
click at [266, 382] on div "Signatures" at bounding box center [333, 381] width 205 height 13
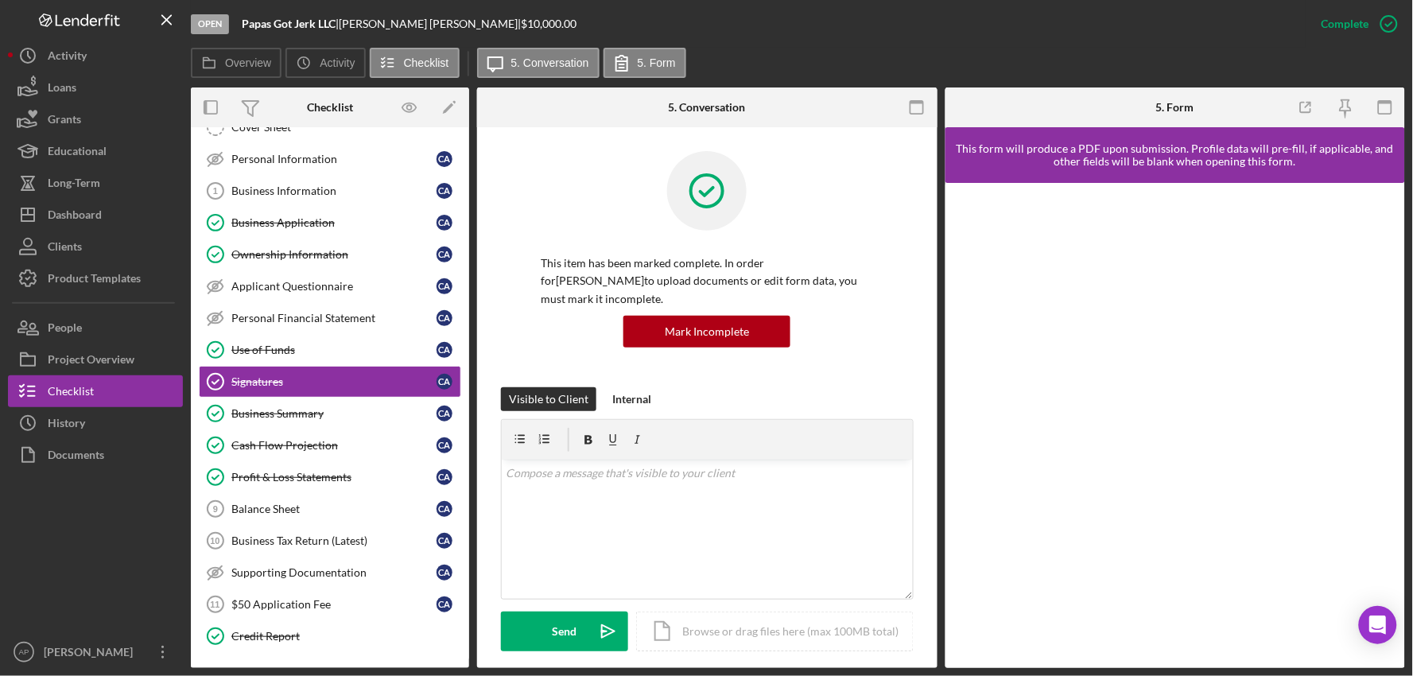
scroll to position [59, 0]
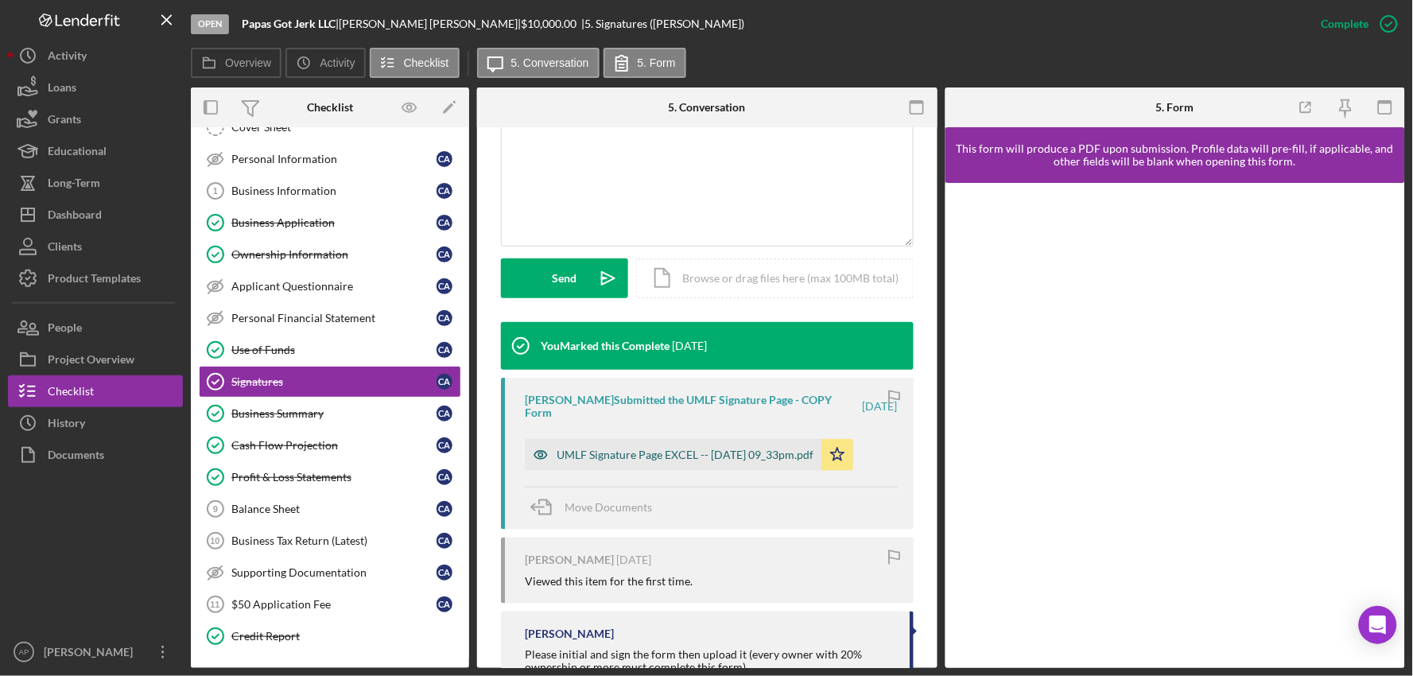
click at [677, 448] on div "UMLF Signature Page EXCEL -- [DATE] 09_33pm.pdf" at bounding box center [685, 454] width 257 height 13
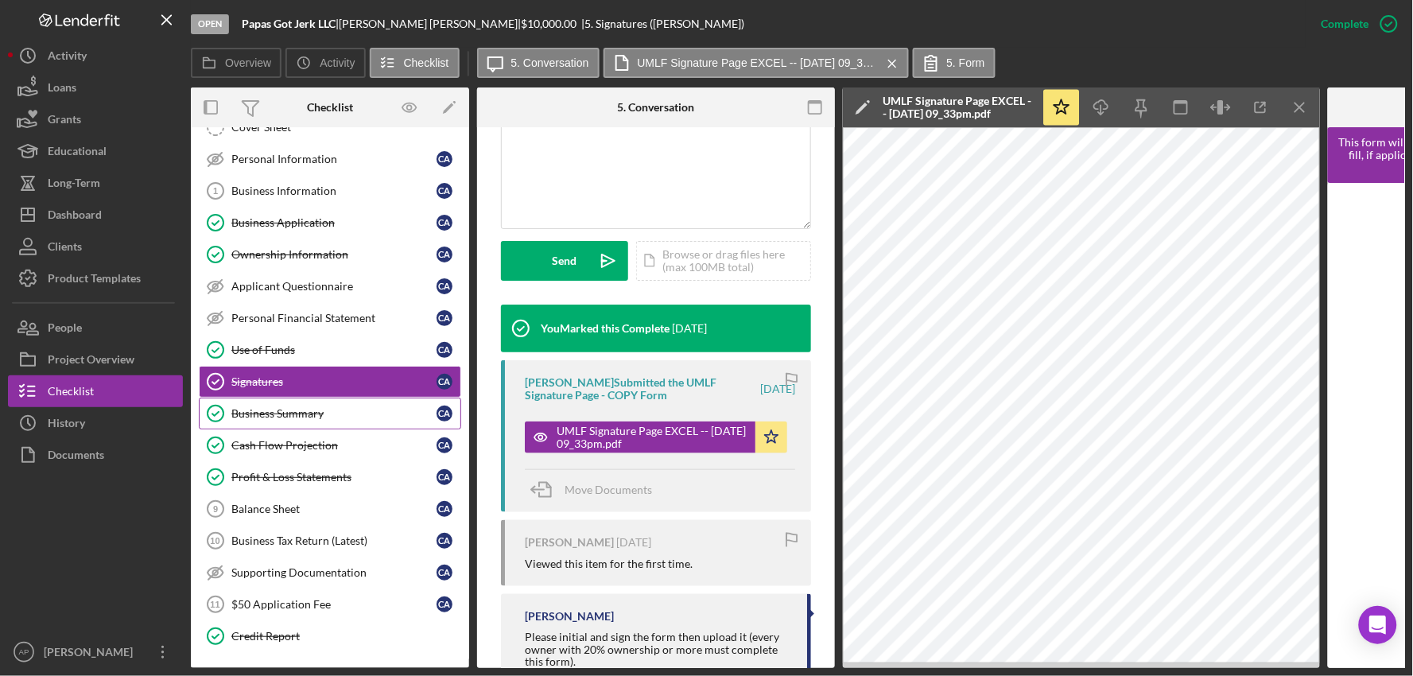
click at [335, 416] on div "Business Summary" at bounding box center [333, 413] width 205 height 13
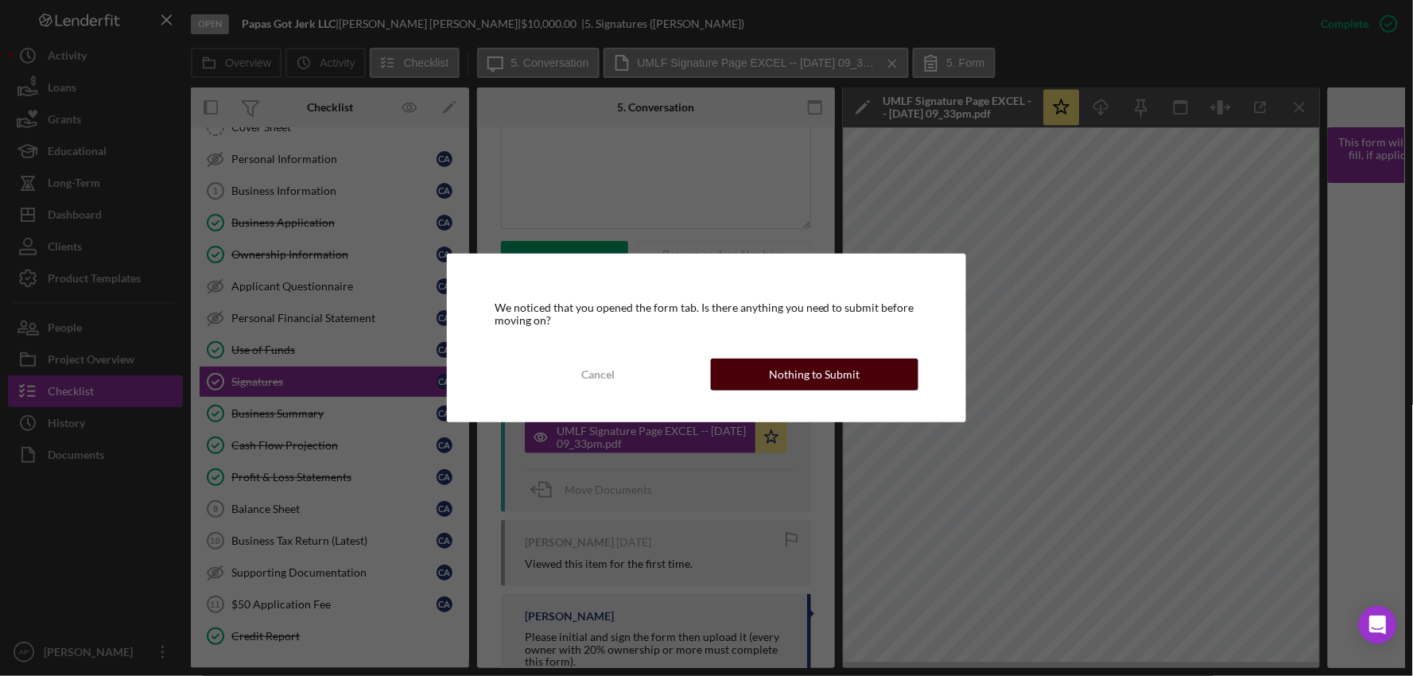
click at [852, 368] on div "Nothing to Submit" at bounding box center [814, 375] width 91 height 32
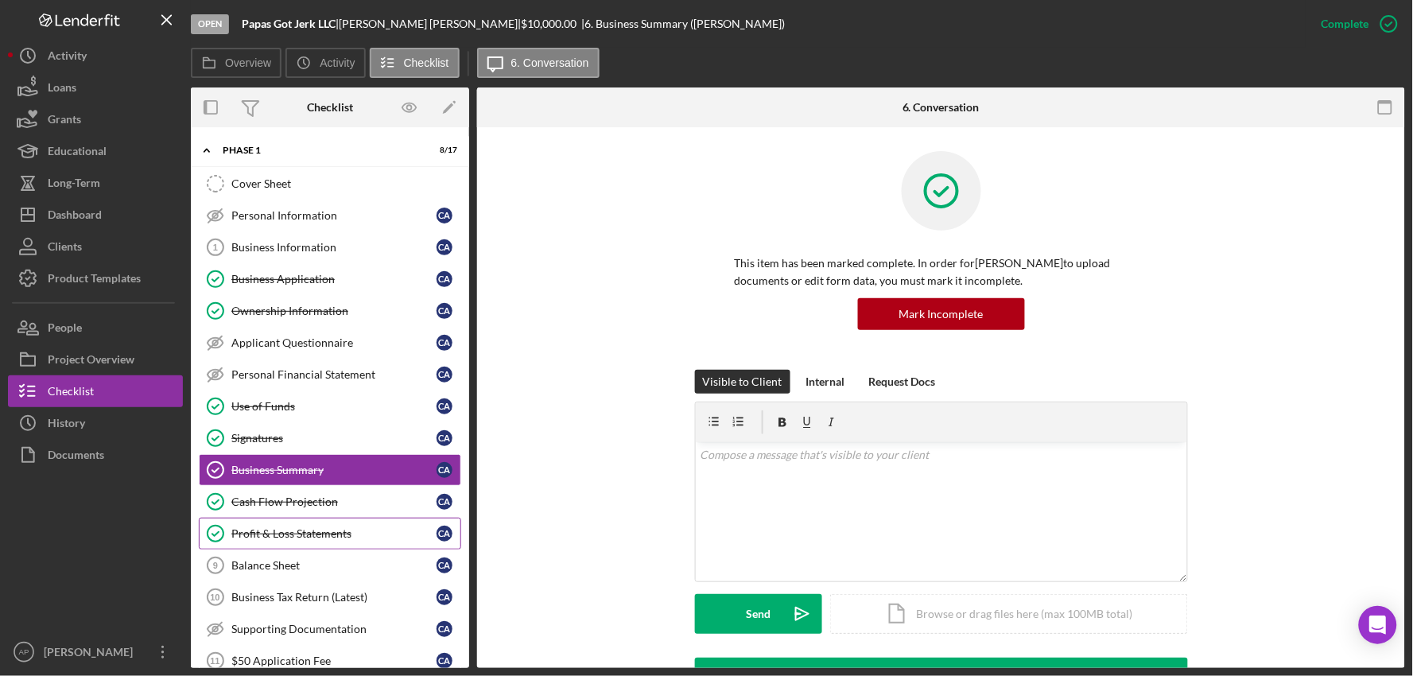
scroll to position [59, 0]
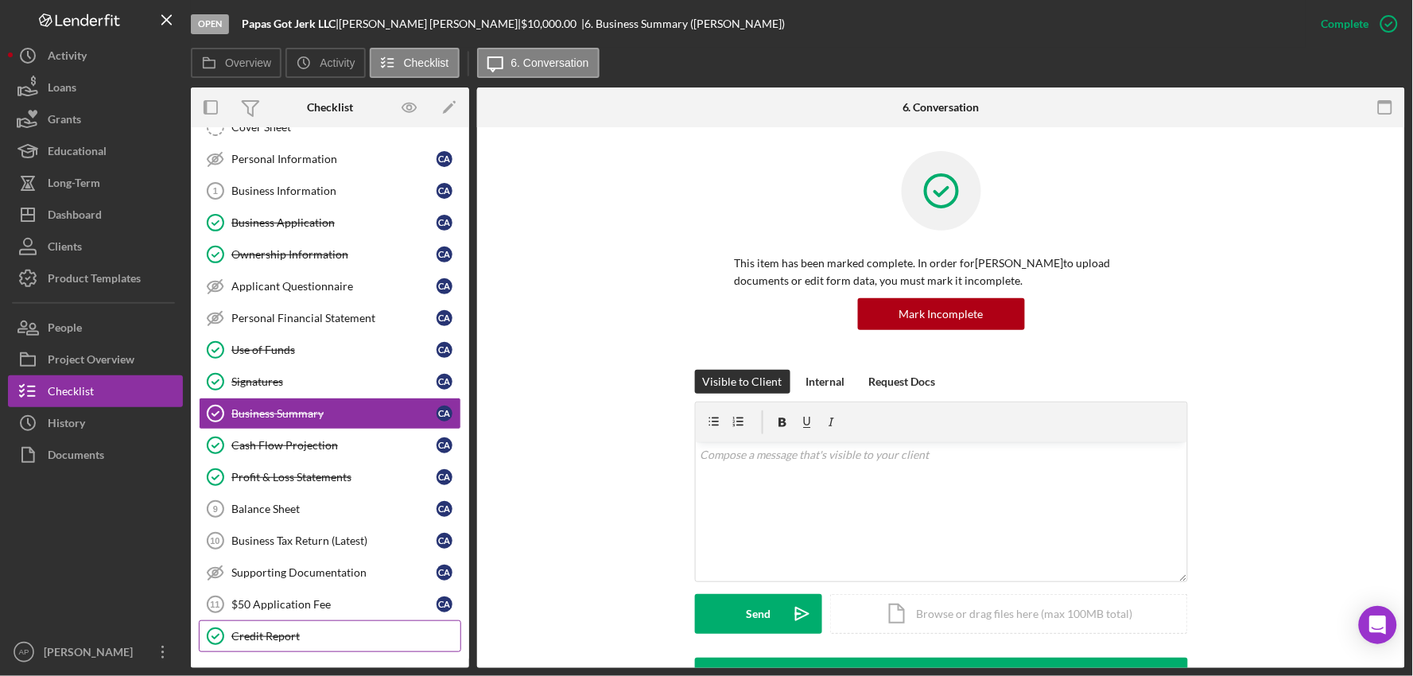
click at [251, 634] on div "Credit Report" at bounding box center [345, 636] width 229 height 13
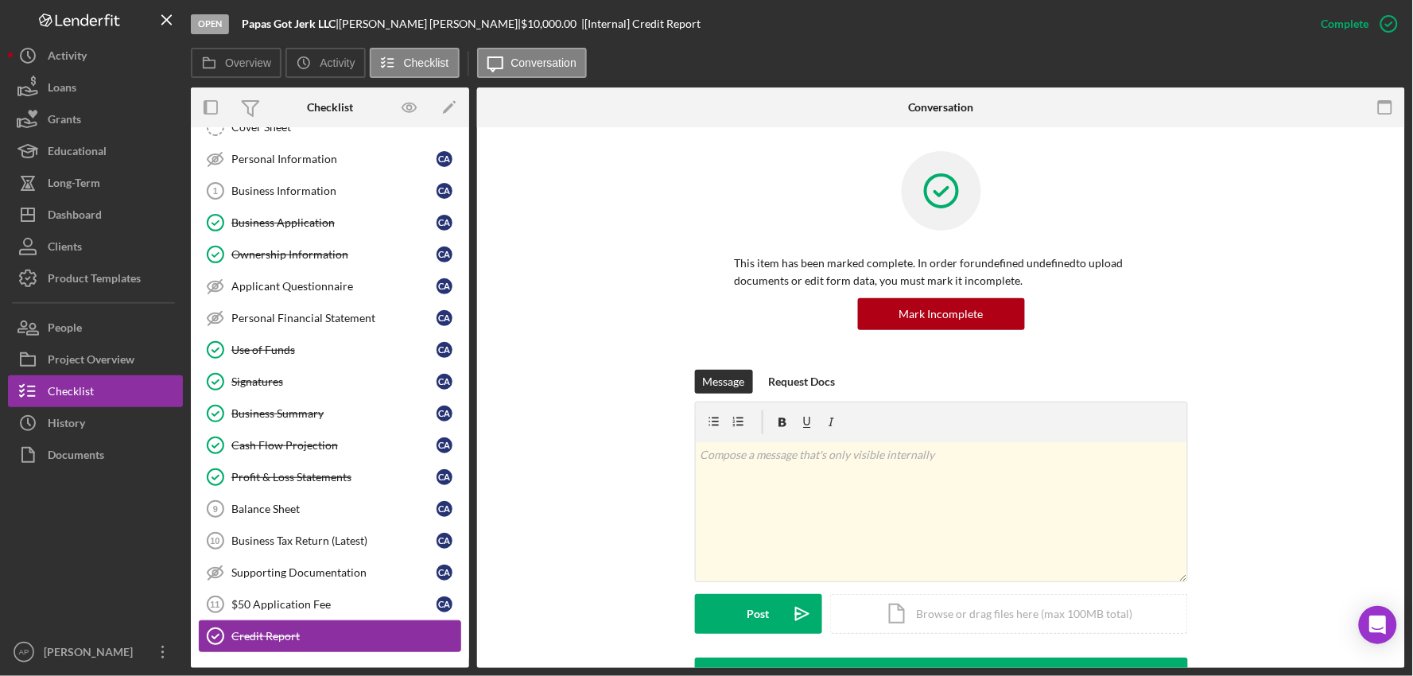
scroll to position [59, 0]
click at [270, 634] on div "Credit Report" at bounding box center [345, 636] width 229 height 13
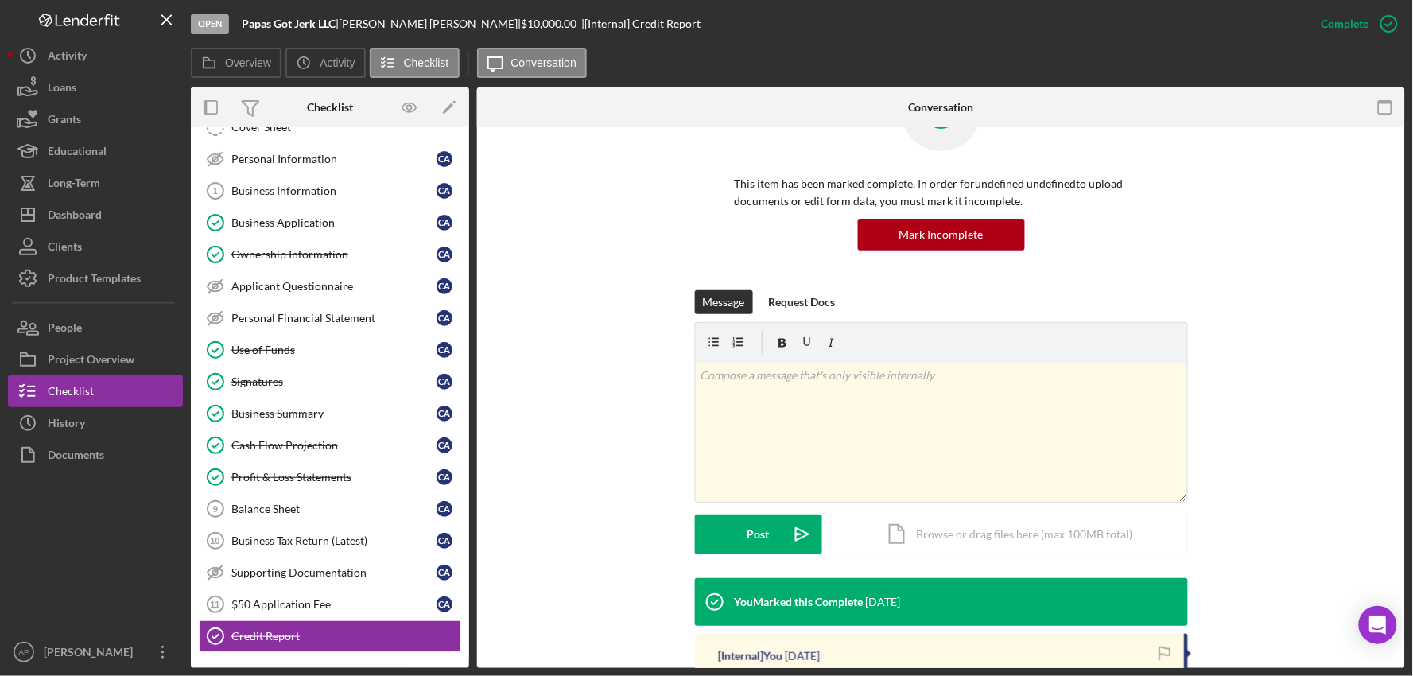
scroll to position [353, 0]
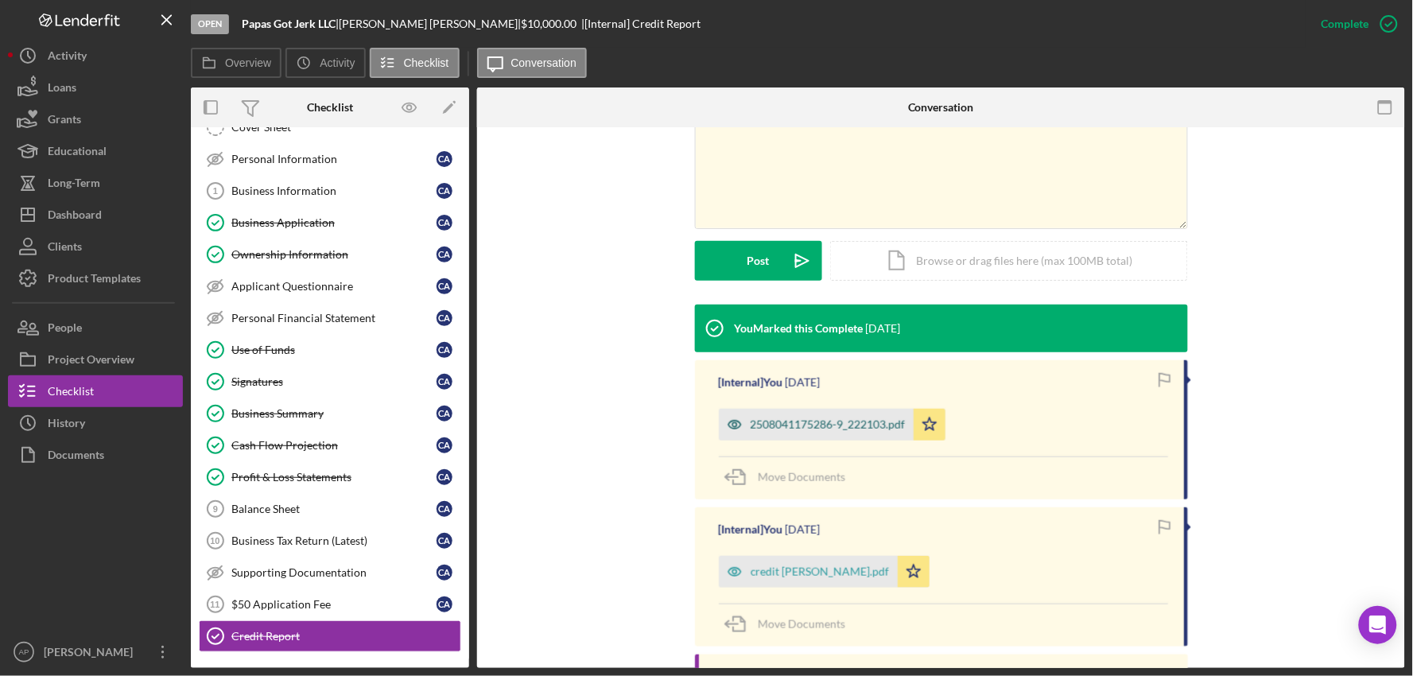
click at [837, 432] on div "2508041175286-9_222103.pdf" at bounding box center [816, 425] width 195 height 32
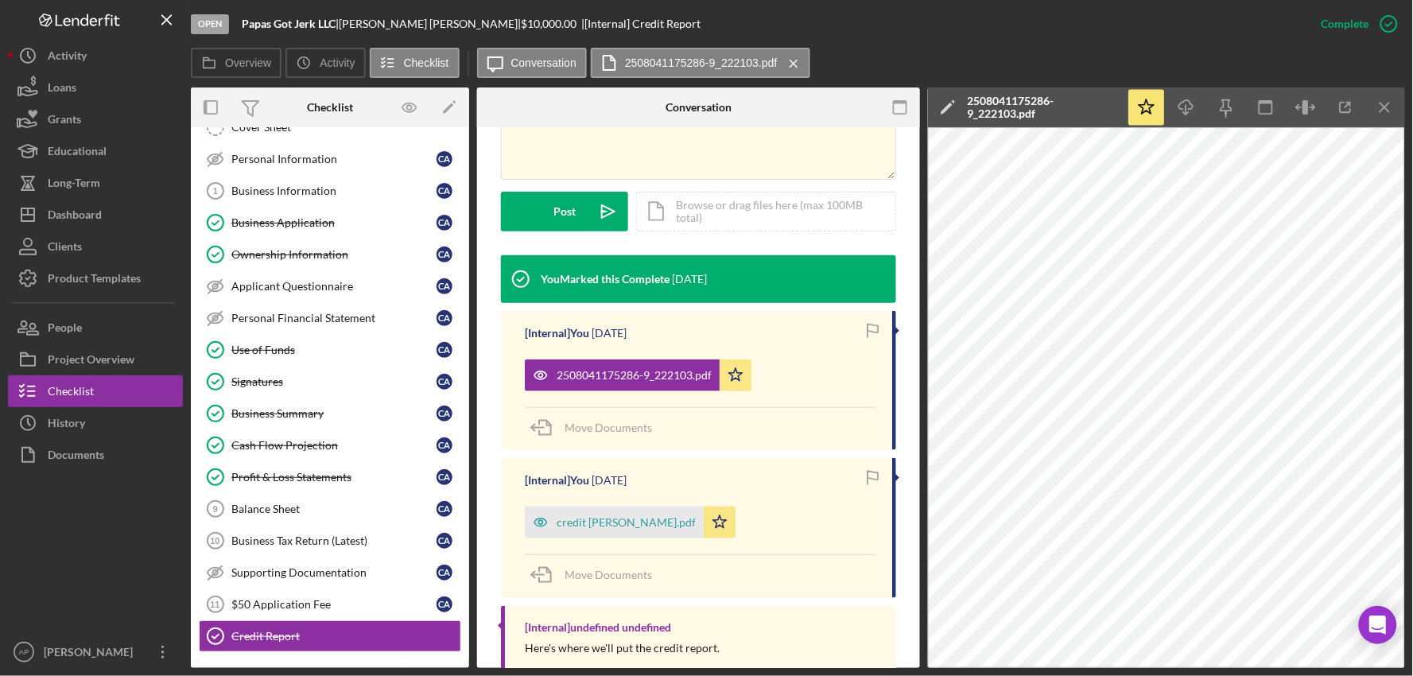
scroll to position [460, 0]
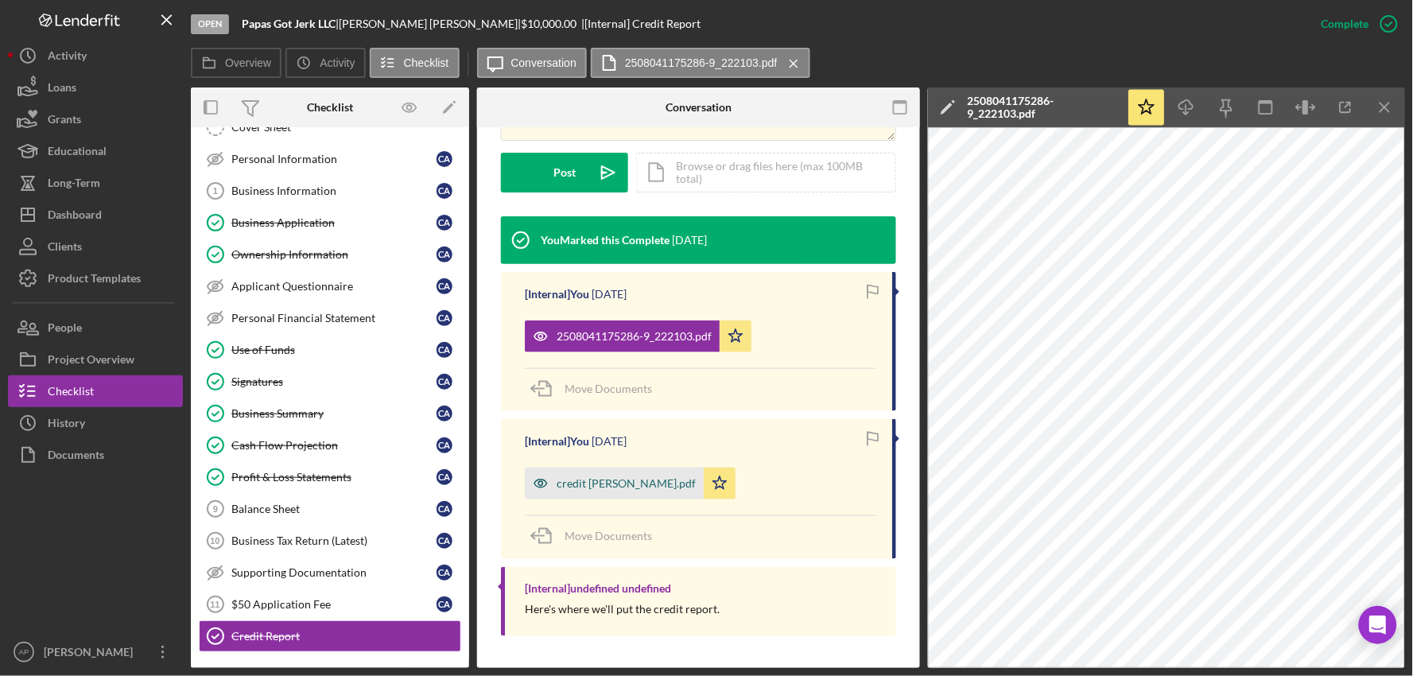
click at [621, 491] on div "credit [PERSON_NAME].pdf" at bounding box center [614, 483] width 179 height 32
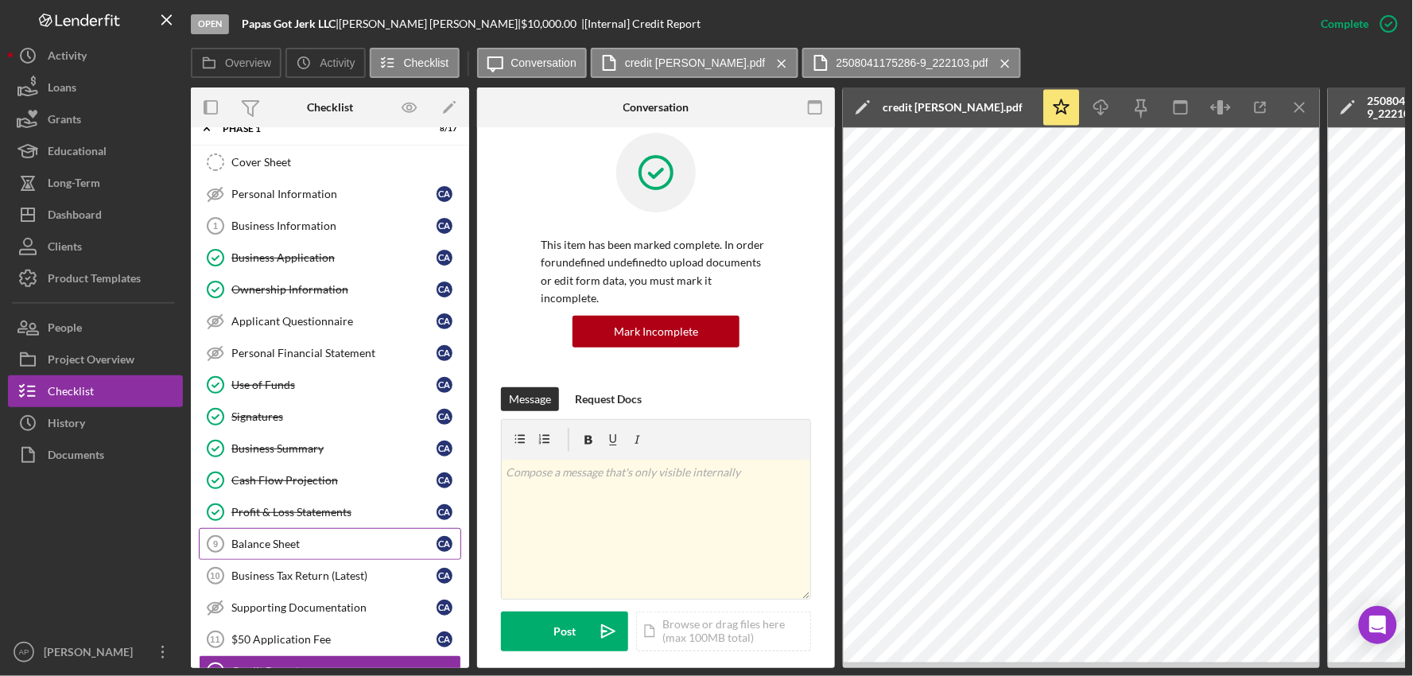
scroll to position [0, 0]
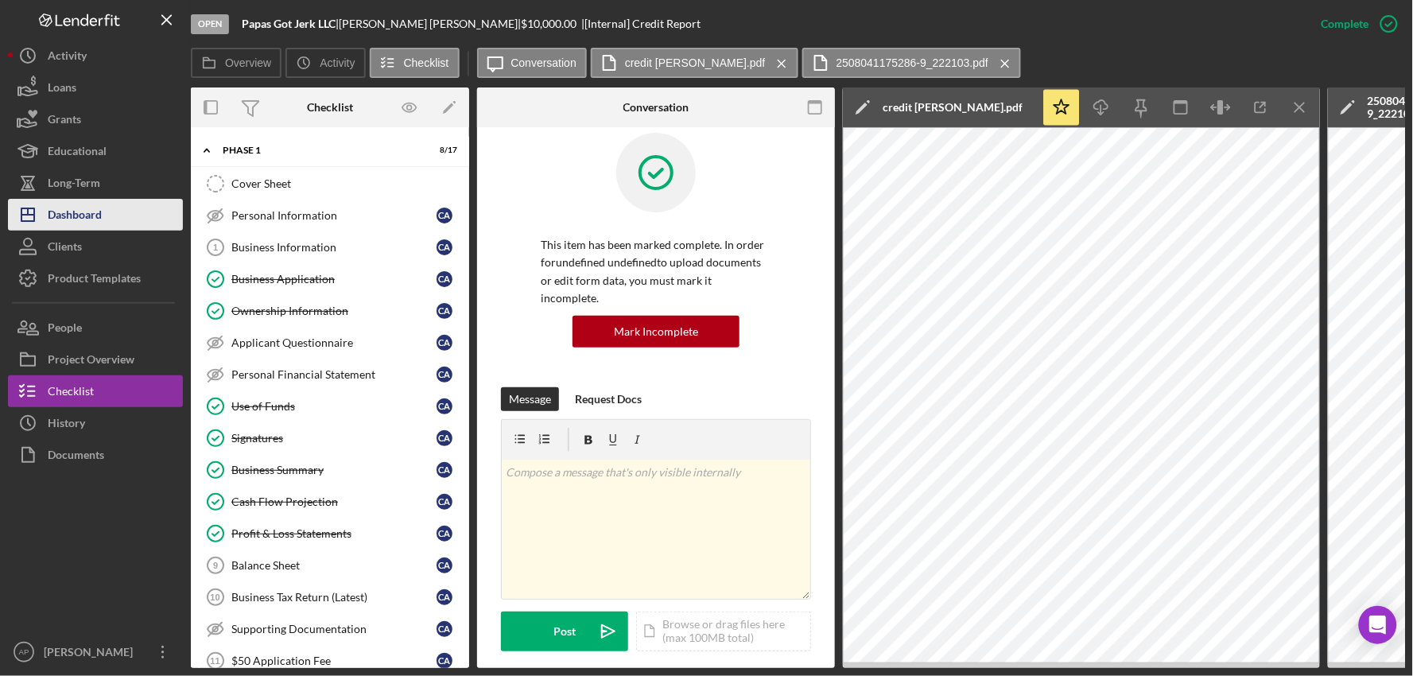
click at [92, 231] on div "Icon/History Activity Loans Grants Educational Long-Term Icon/Dashboard Dashboa…" at bounding box center [95, 354] width 175 height 628
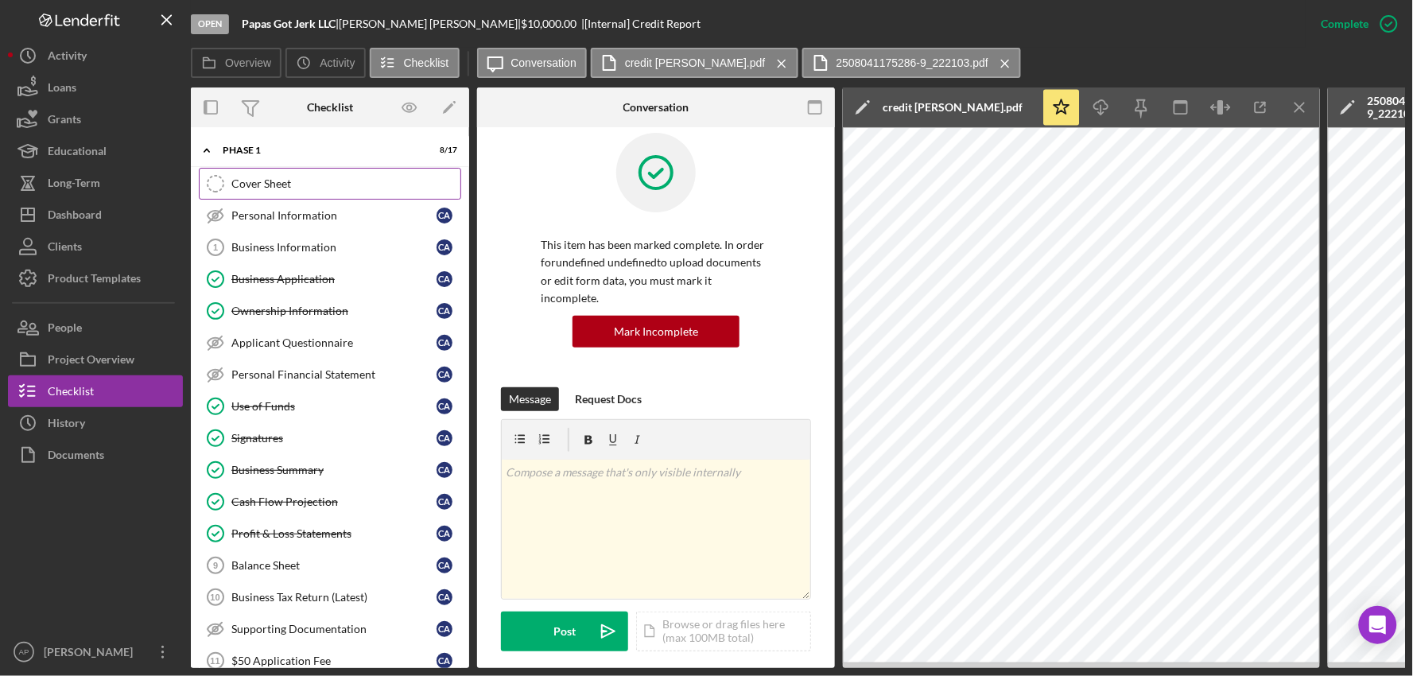
click at [246, 188] on div "Cover Sheet" at bounding box center [345, 183] width 229 height 13
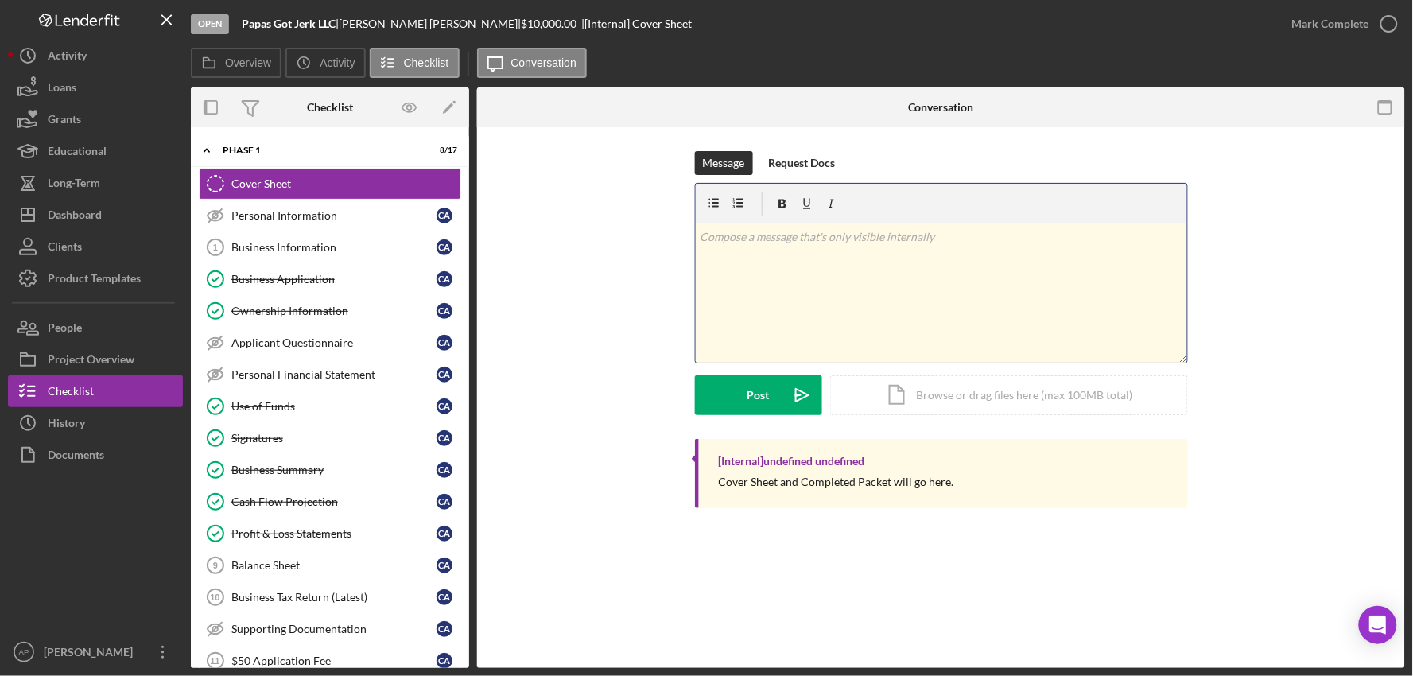
click at [760, 243] on p at bounding box center [941, 236] width 483 height 17
